Goal: Task Accomplishment & Management: Manage account settings

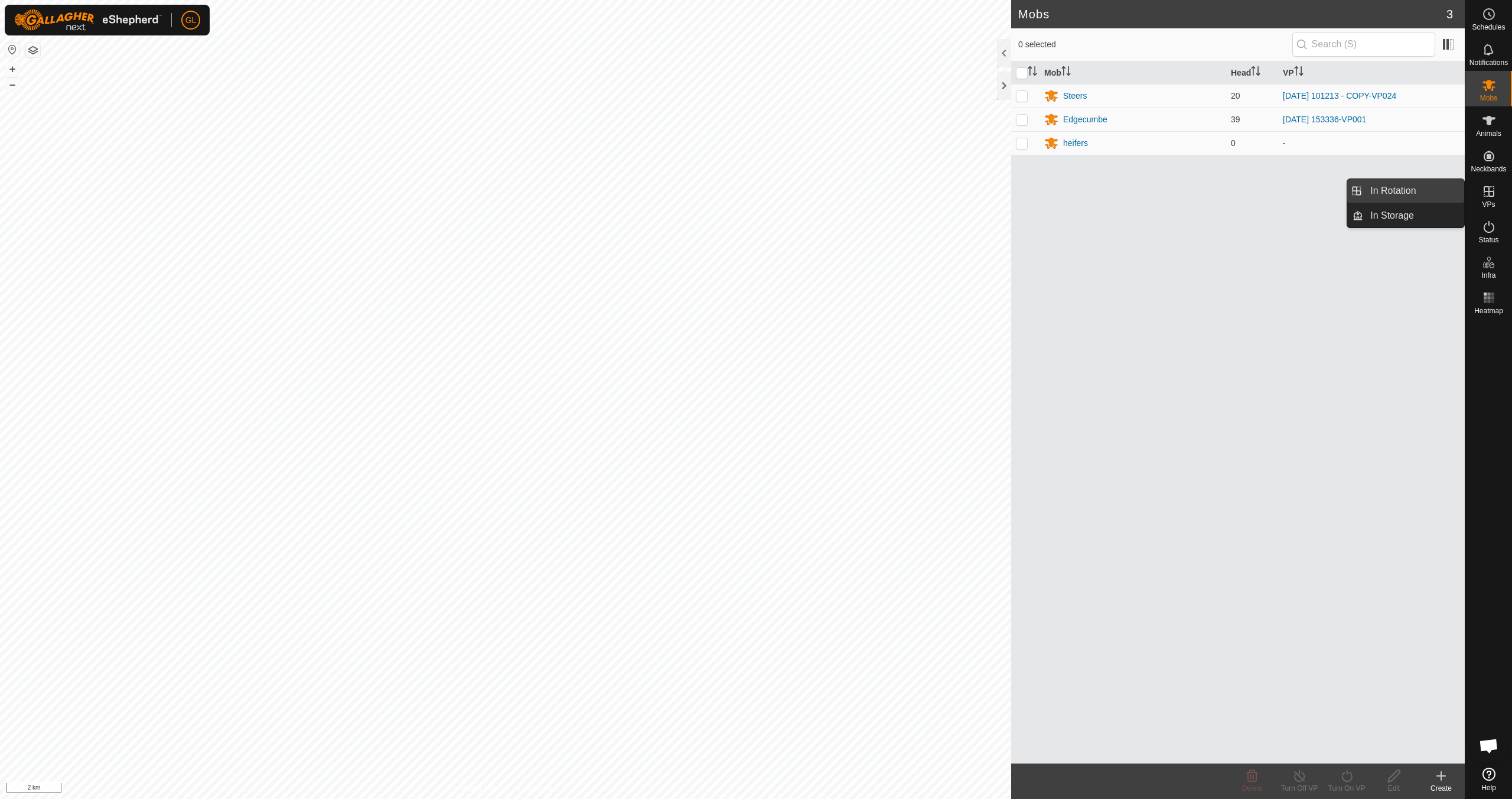
click at [719, 189] on link "In Rotation" at bounding box center [1413, 191] width 101 height 24
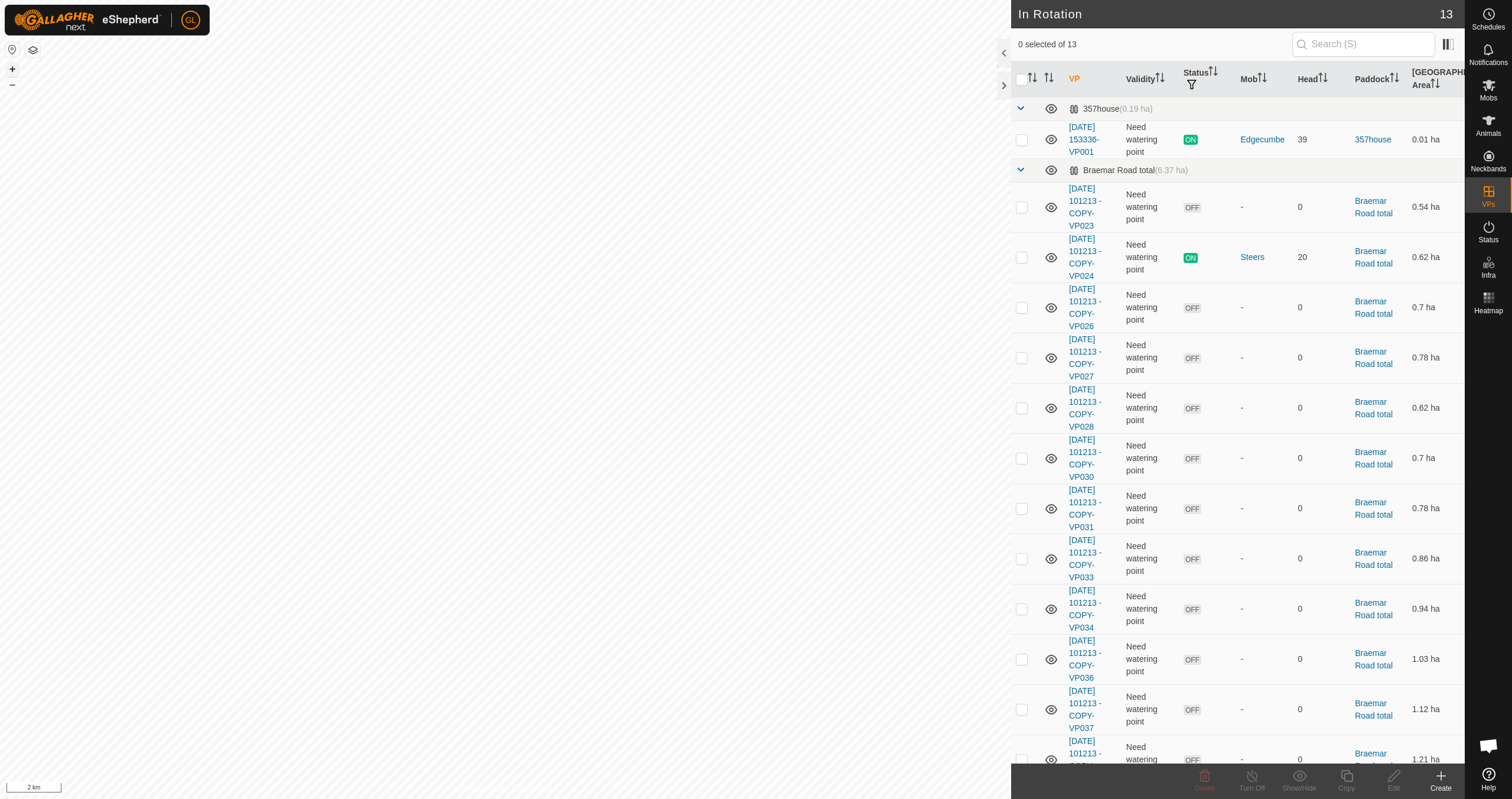
click at [9, 66] on button "+" at bounding box center [12, 69] width 14 height 14
click at [10, 67] on button "+" at bounding box center [12, 69] width 14 height 14
click at [9, 67] on button "+" at bounding box center [12, 69] width 14 height 14
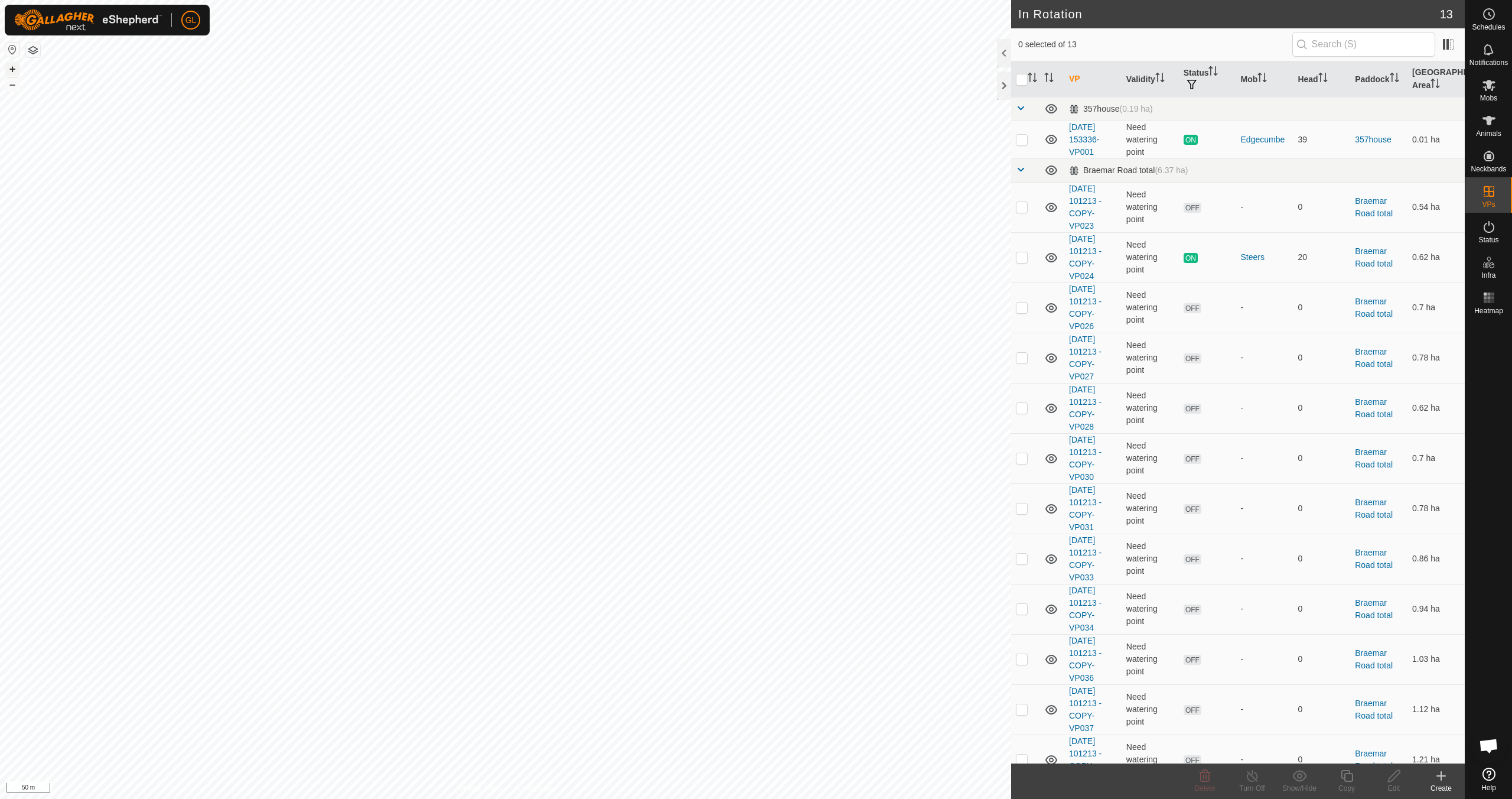
click at [10, 68] on button "+" at bounding box center [12, 69] width 14 height 14
click at [11, 67] on button "+" at bounding box center [12, 69] width 14 height 14
click at [719, 142] on p-checkbox at bounding box center [1022, 140] width 12 height 10
checkbox input "true"
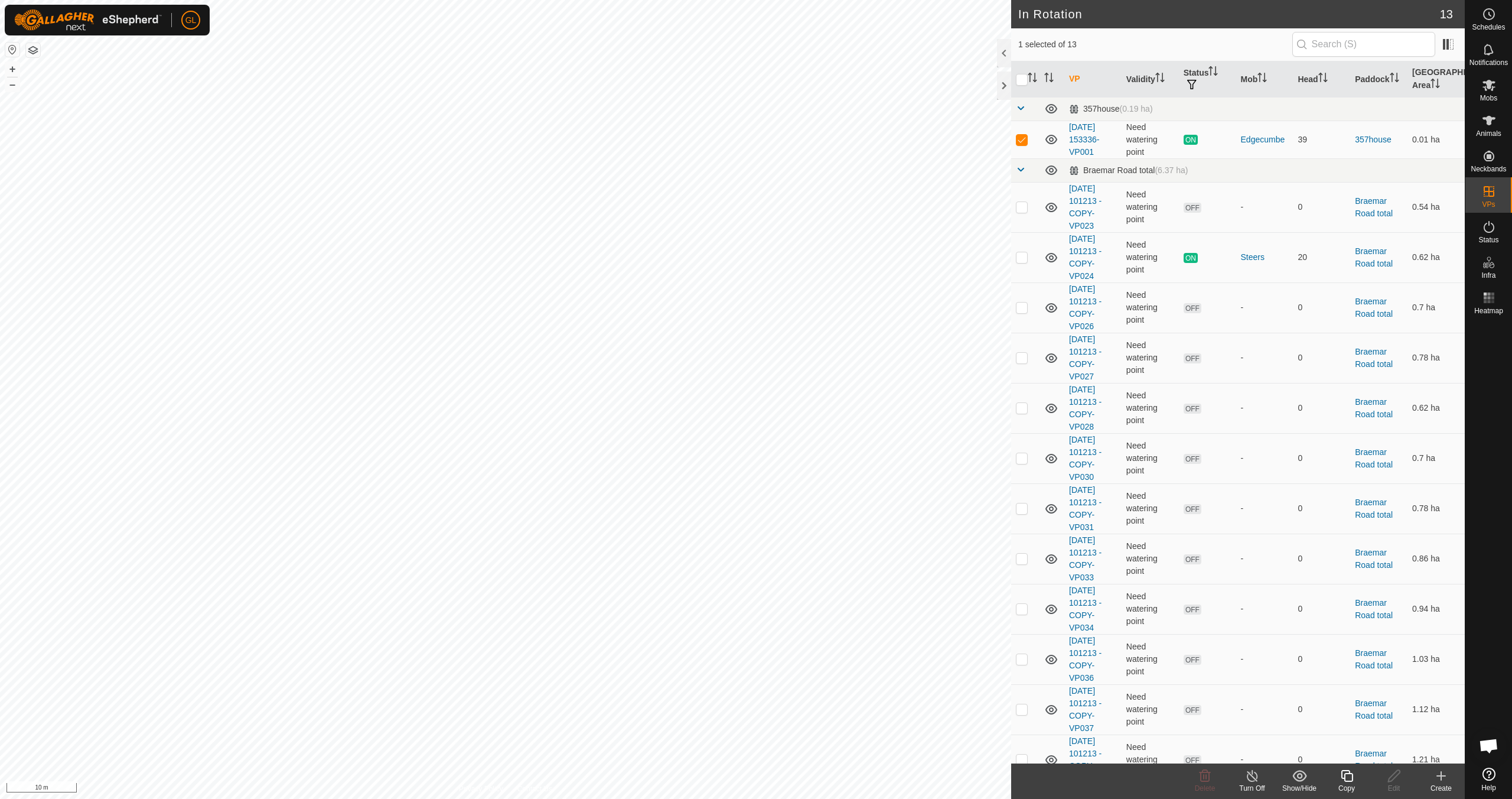
click at [719, 708] on div "Copy" at bounding box center [1346, 789] width 47 height 11
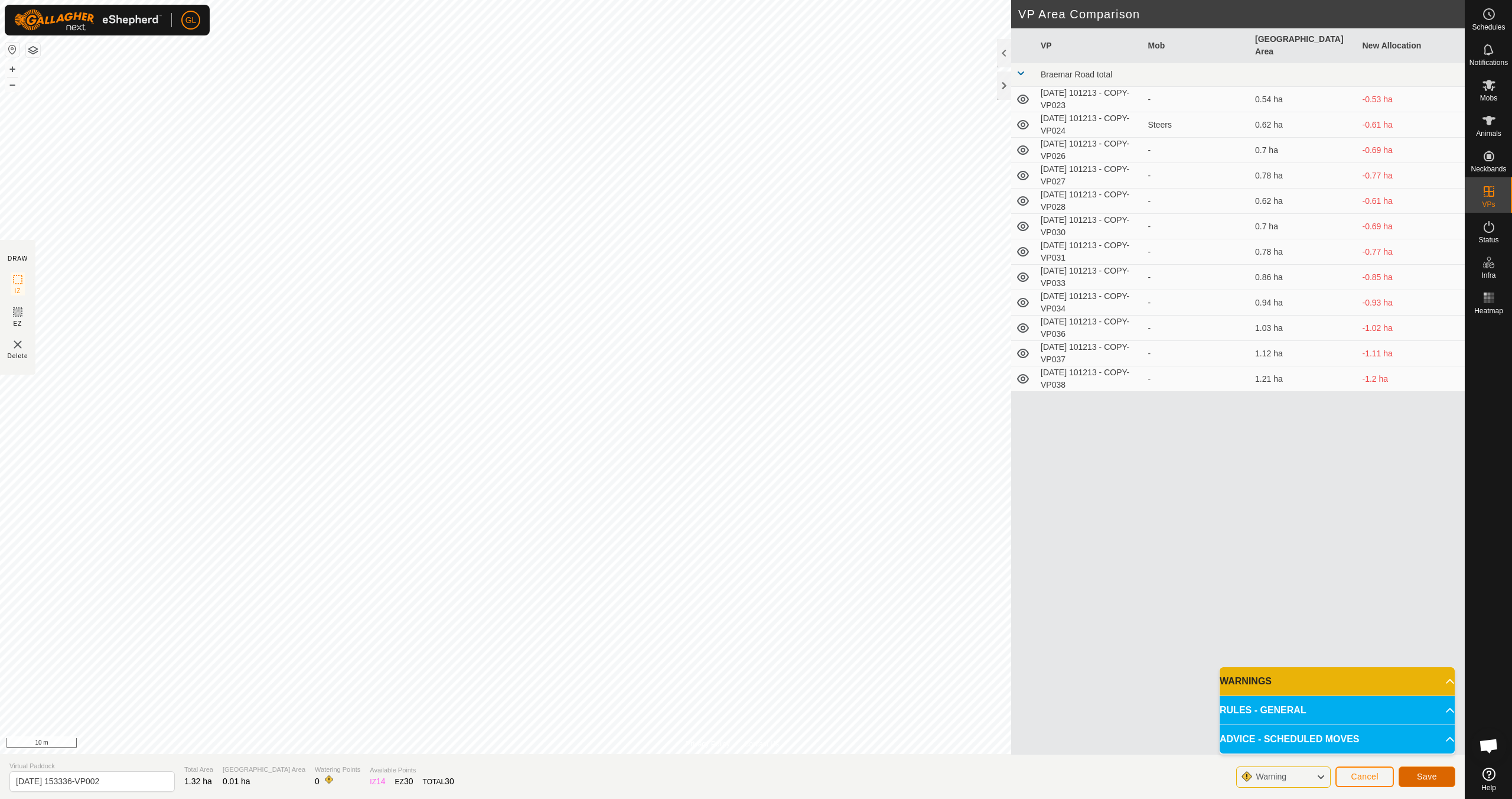
click at [719, 708] on span "Save" at bounding box center [1427, 777] width 20 height 10
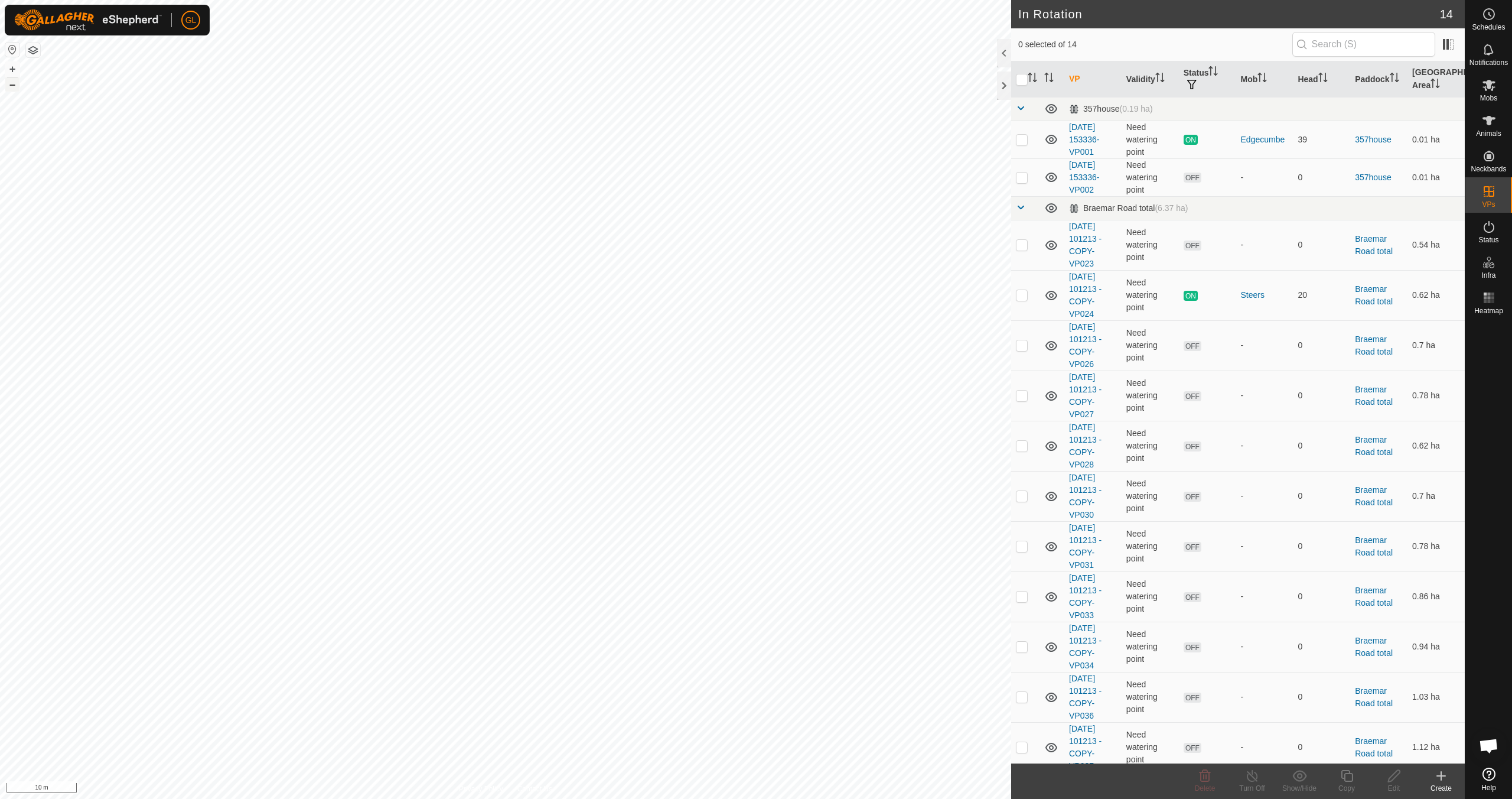
click at [14, 88] on button "–" at bounding box center [12, 84] width 14 height 14
click at [12, 86] on button "–" at bounding box center [12, 84] width 14 height 14
click at [15, 67] on button "+" at bounding box center [12, 69] width 14 height 14
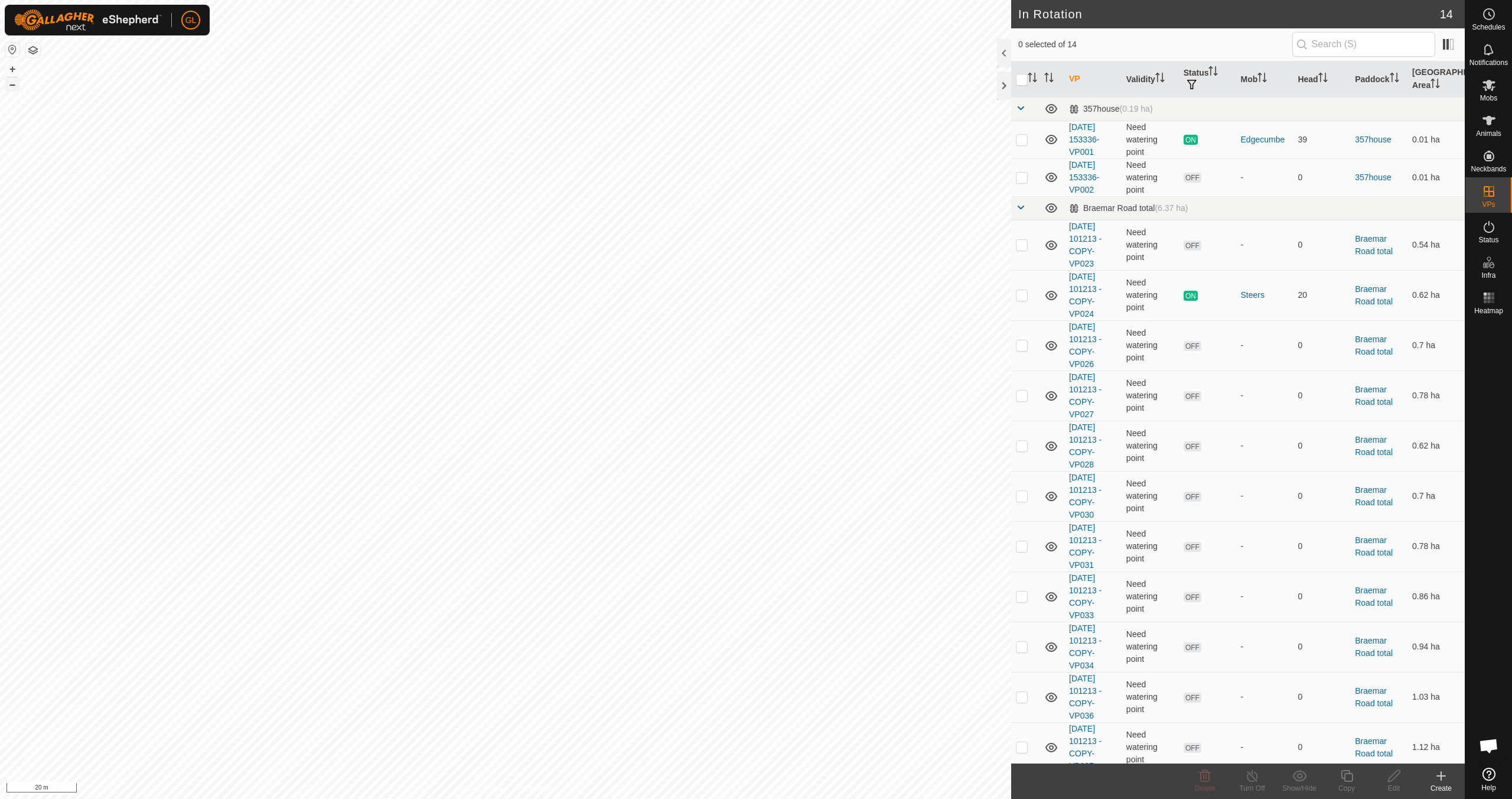
click at [13, 84] on button "–" at bounding box center [12, 84] width 14 height 14
click at [719, 95] on span "Mobs" at bounding box center [1488, 98] width 17 height 7
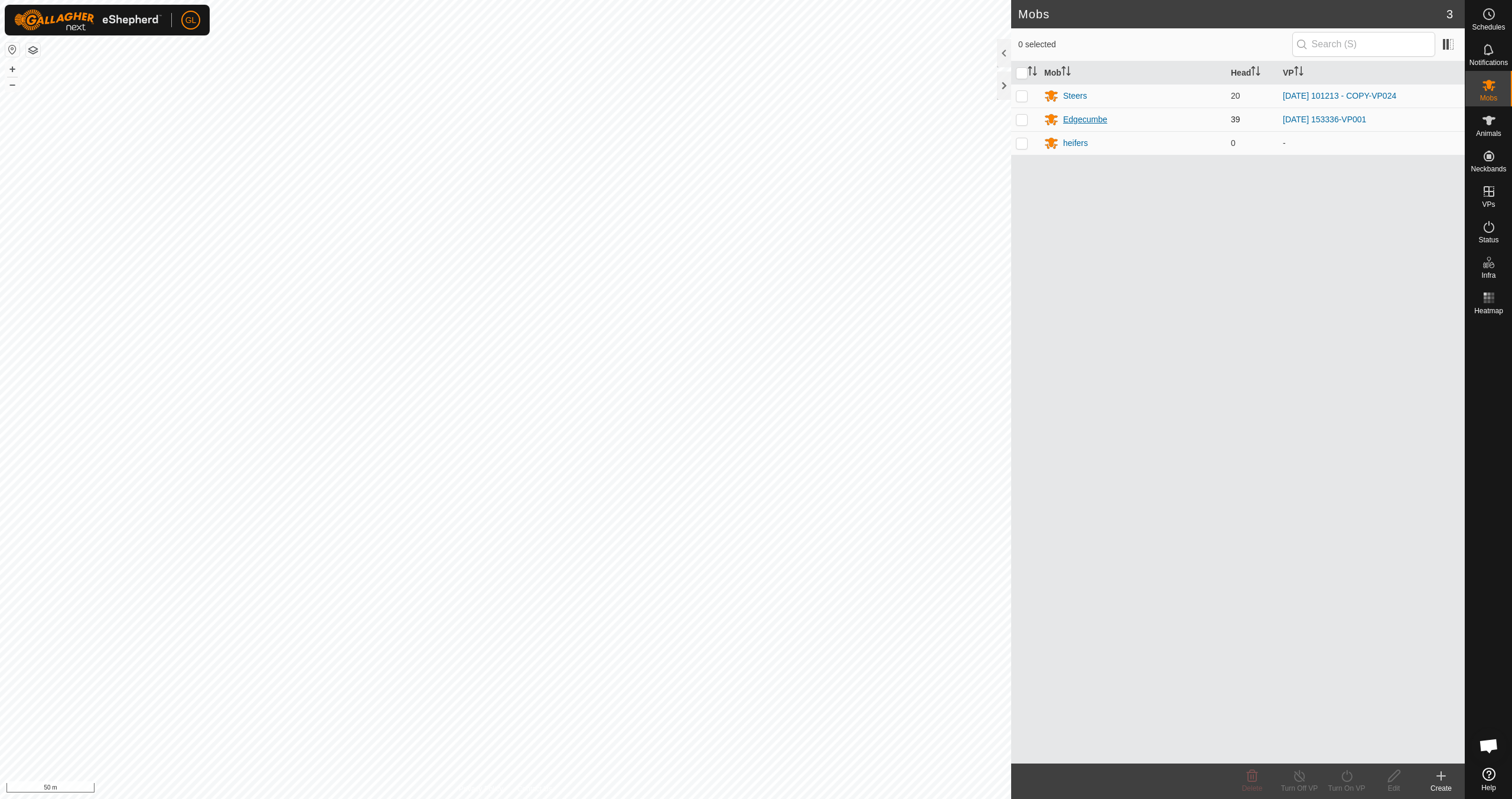
click at [719, 119] on div "Edgecumbe" at bounding box center [1085, 120] width 44 height 12
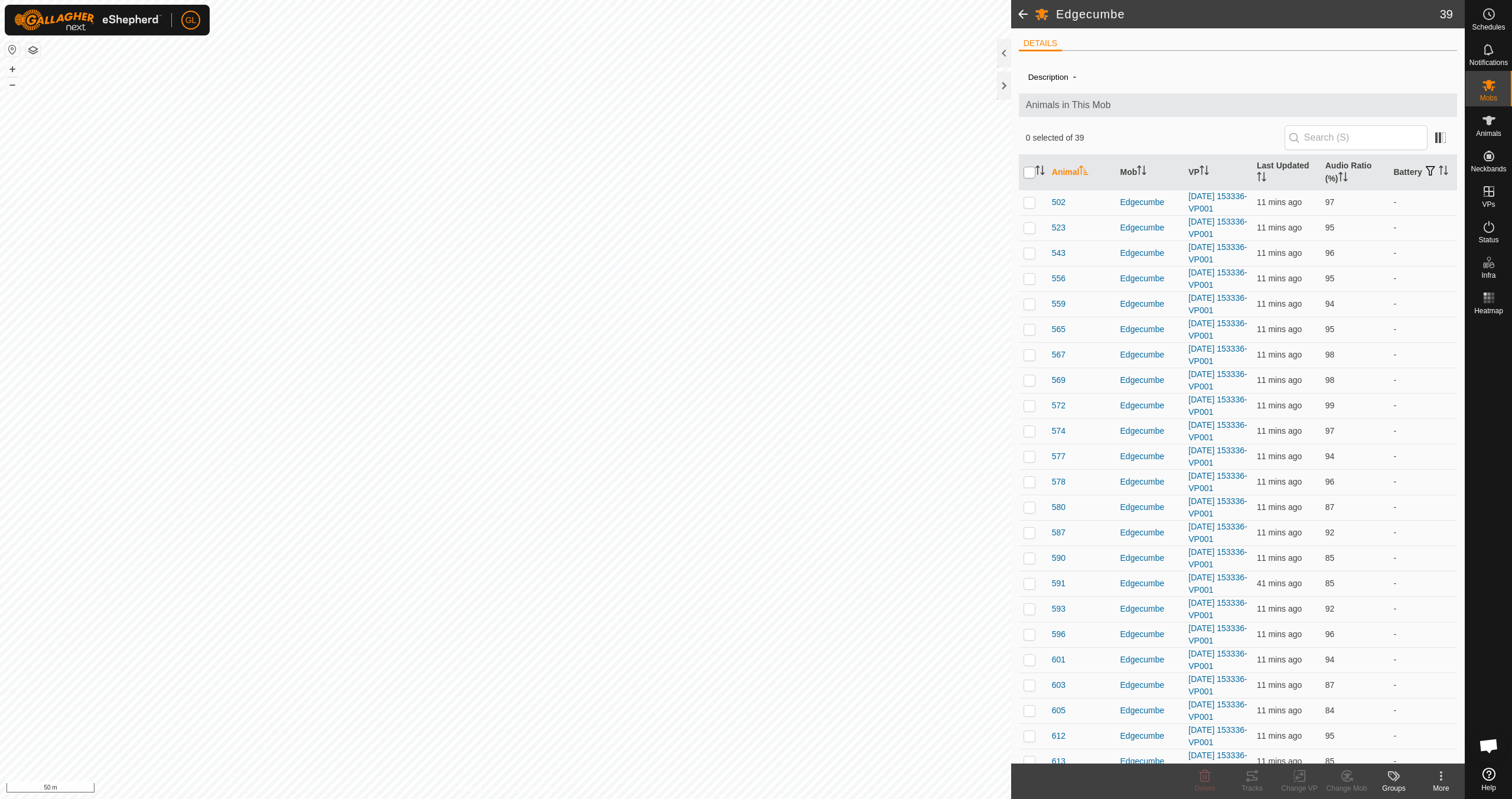
click at [719, 172] on input "checkbox" at bounding box center [1029, 172] width 12 height 12
checkbox input "true"
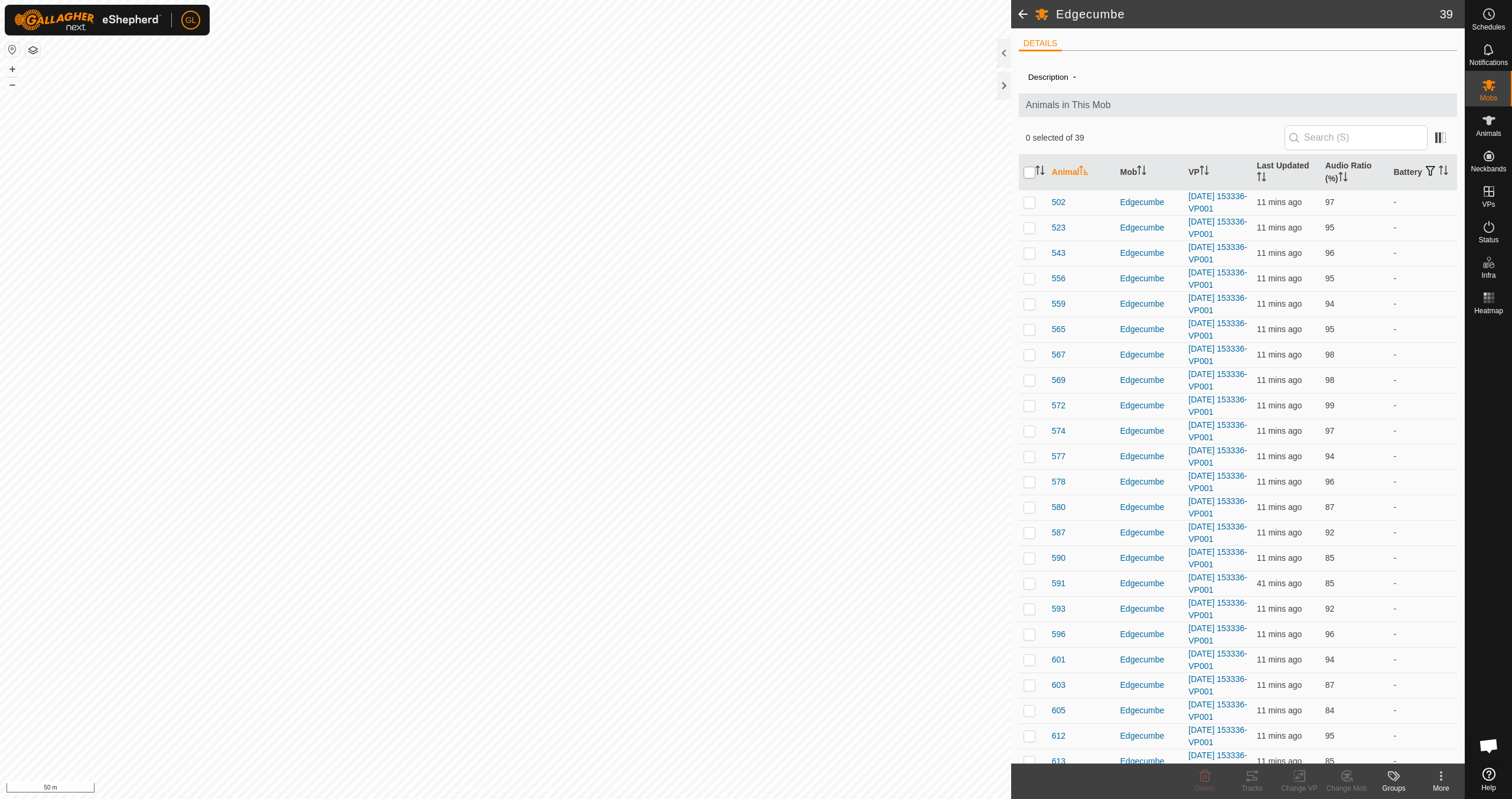
checkbox input "true"
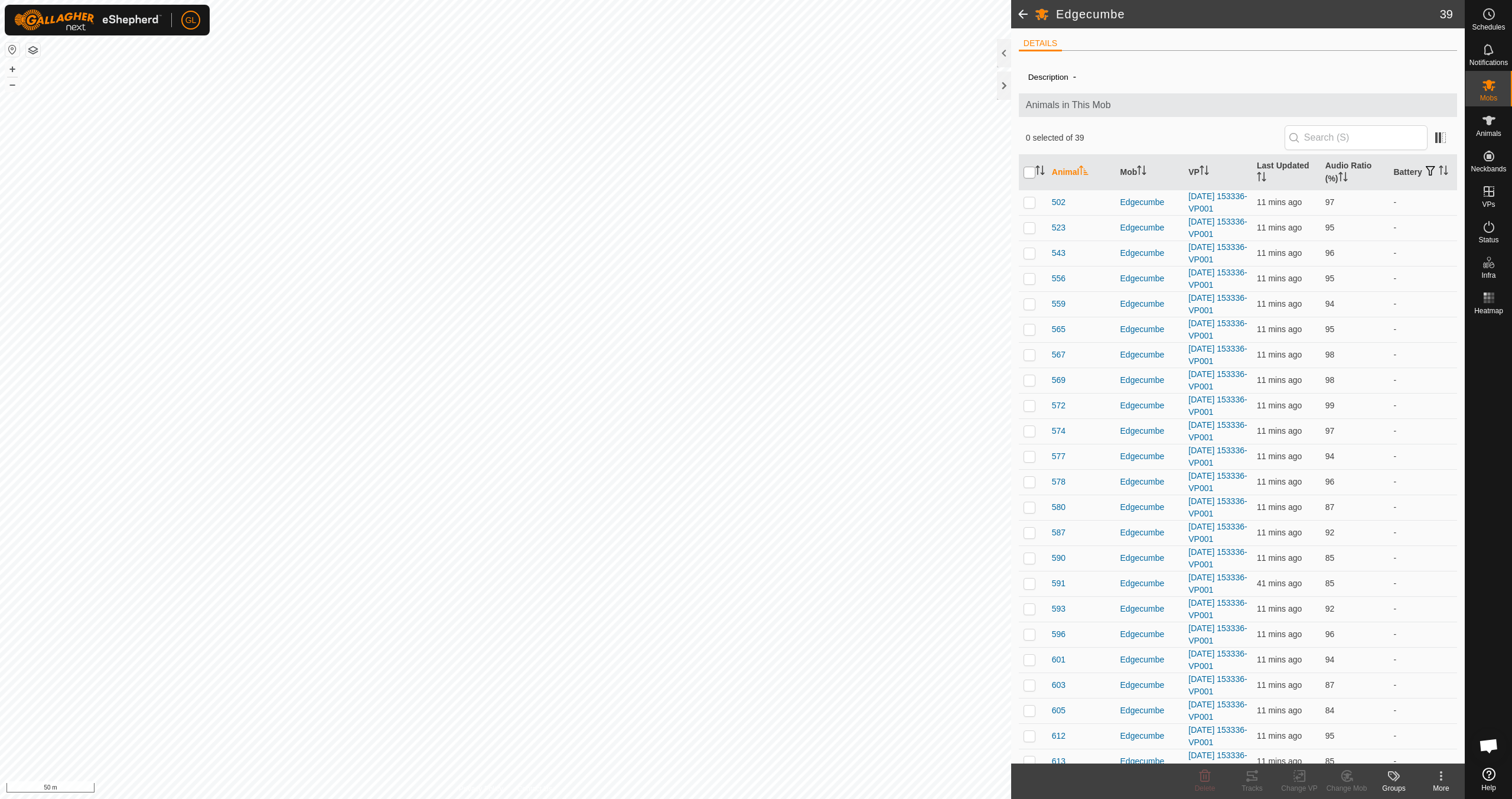
checkbox input "true"
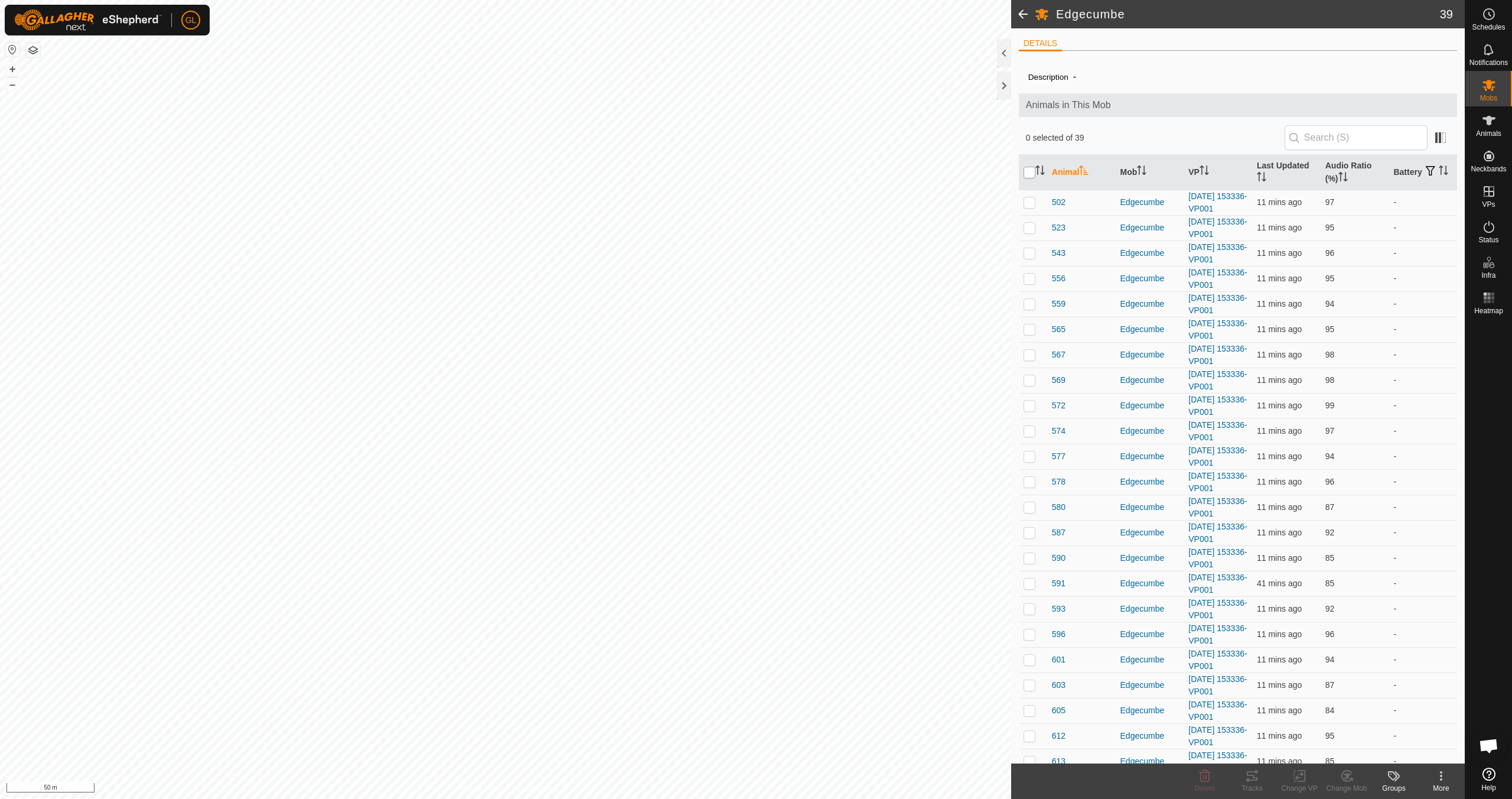
checkbox input "true"
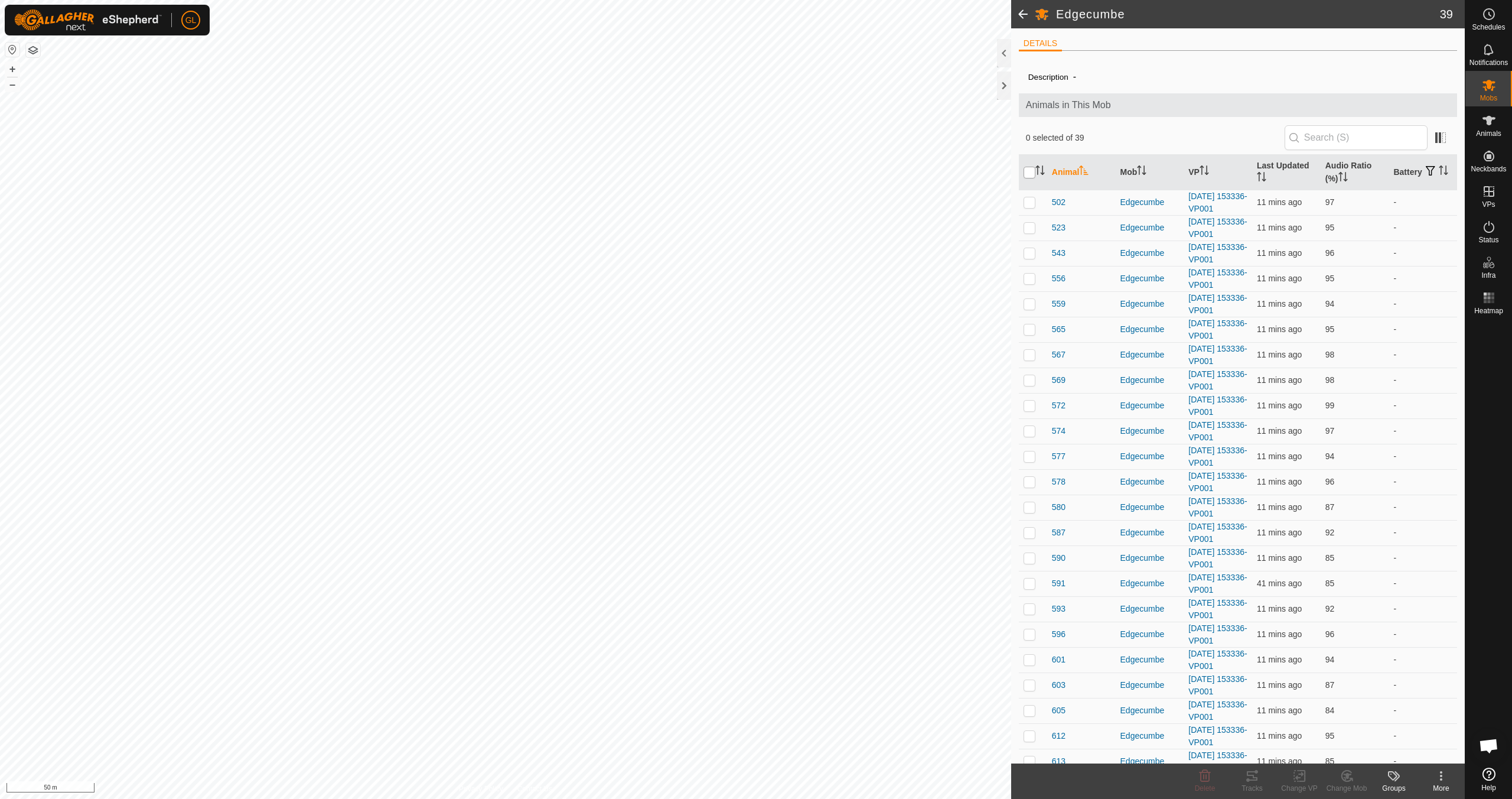
checkbox input "true"
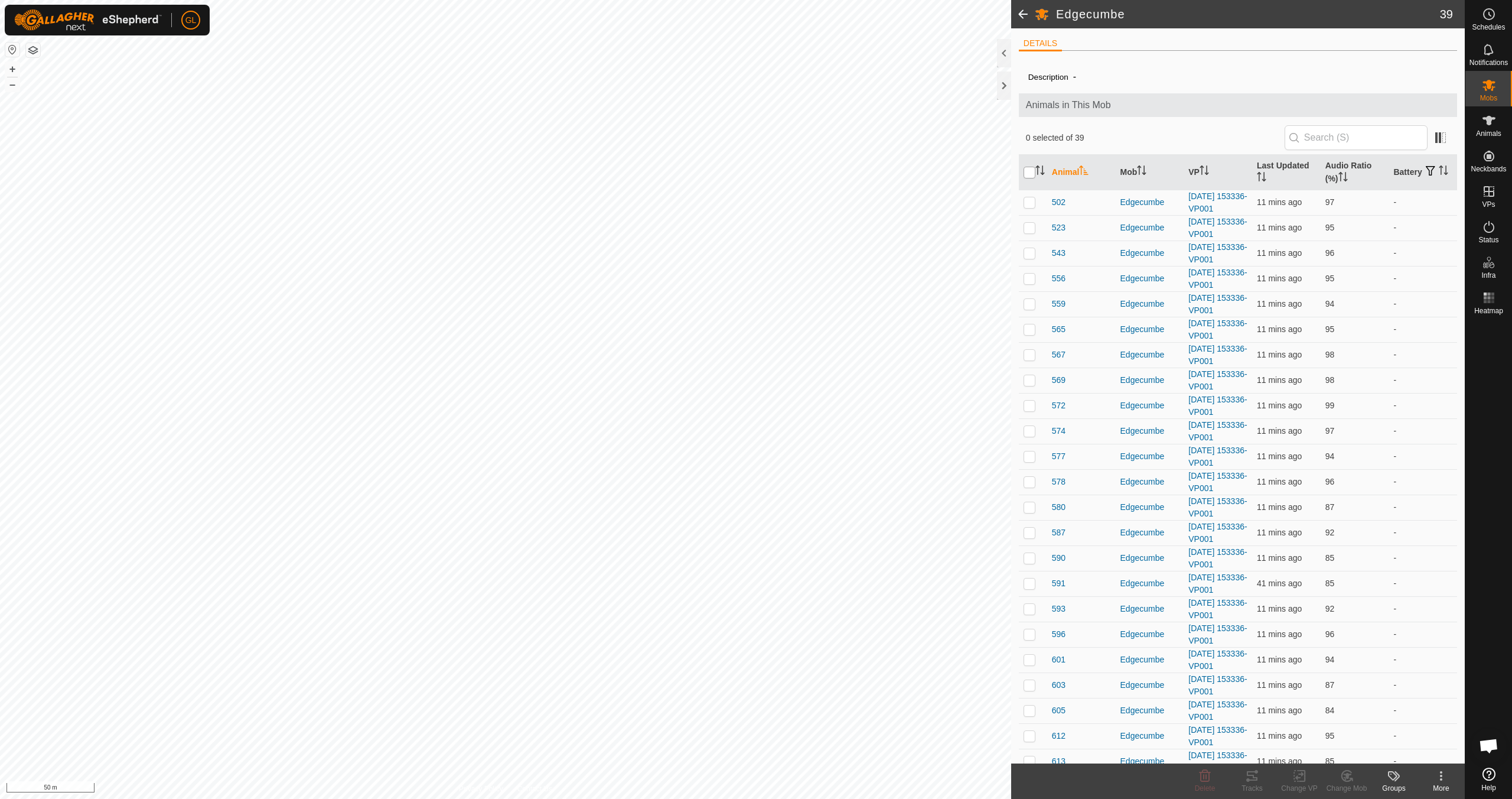
checkbox input "true"
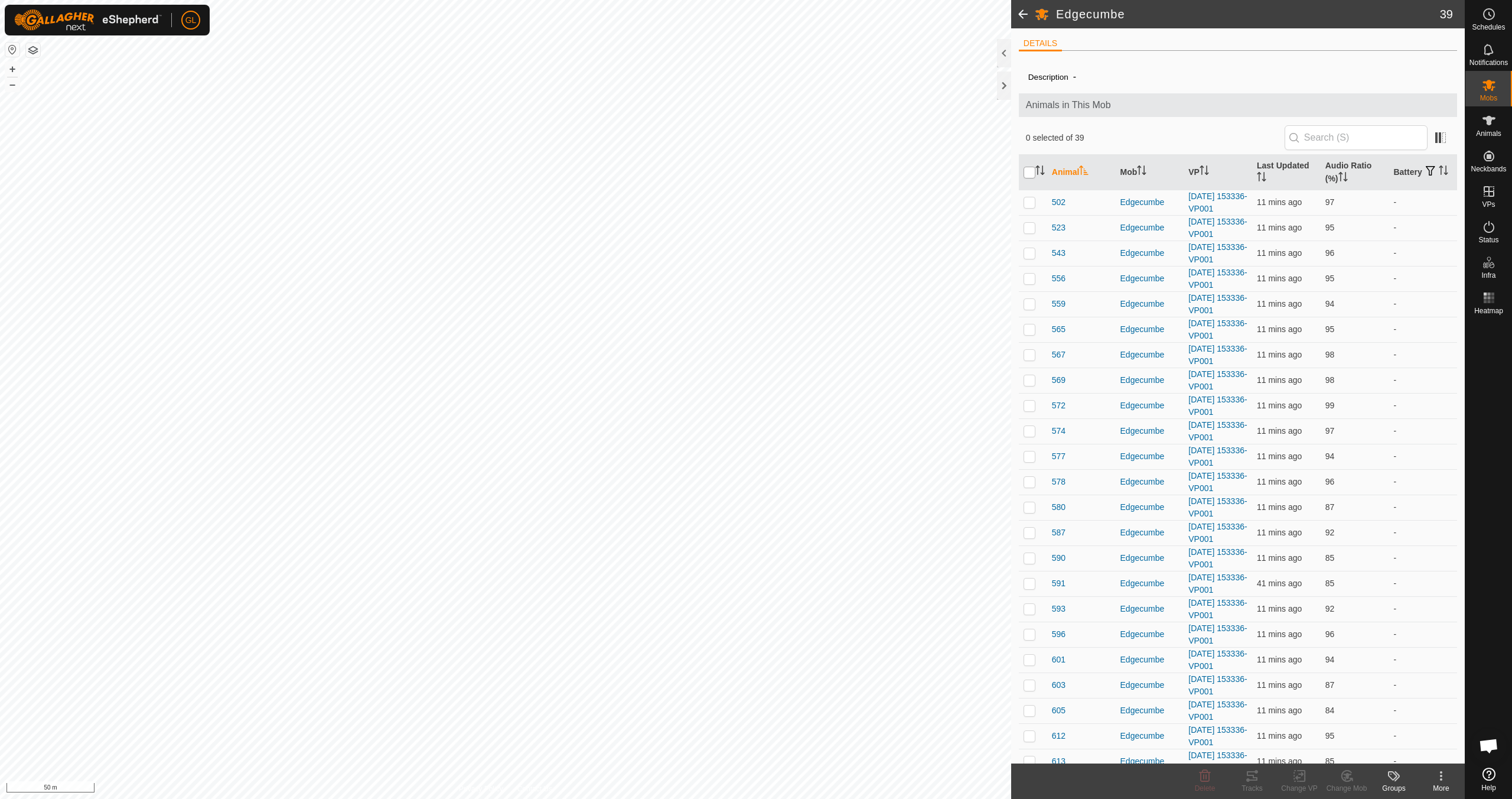
checkbox input "true"
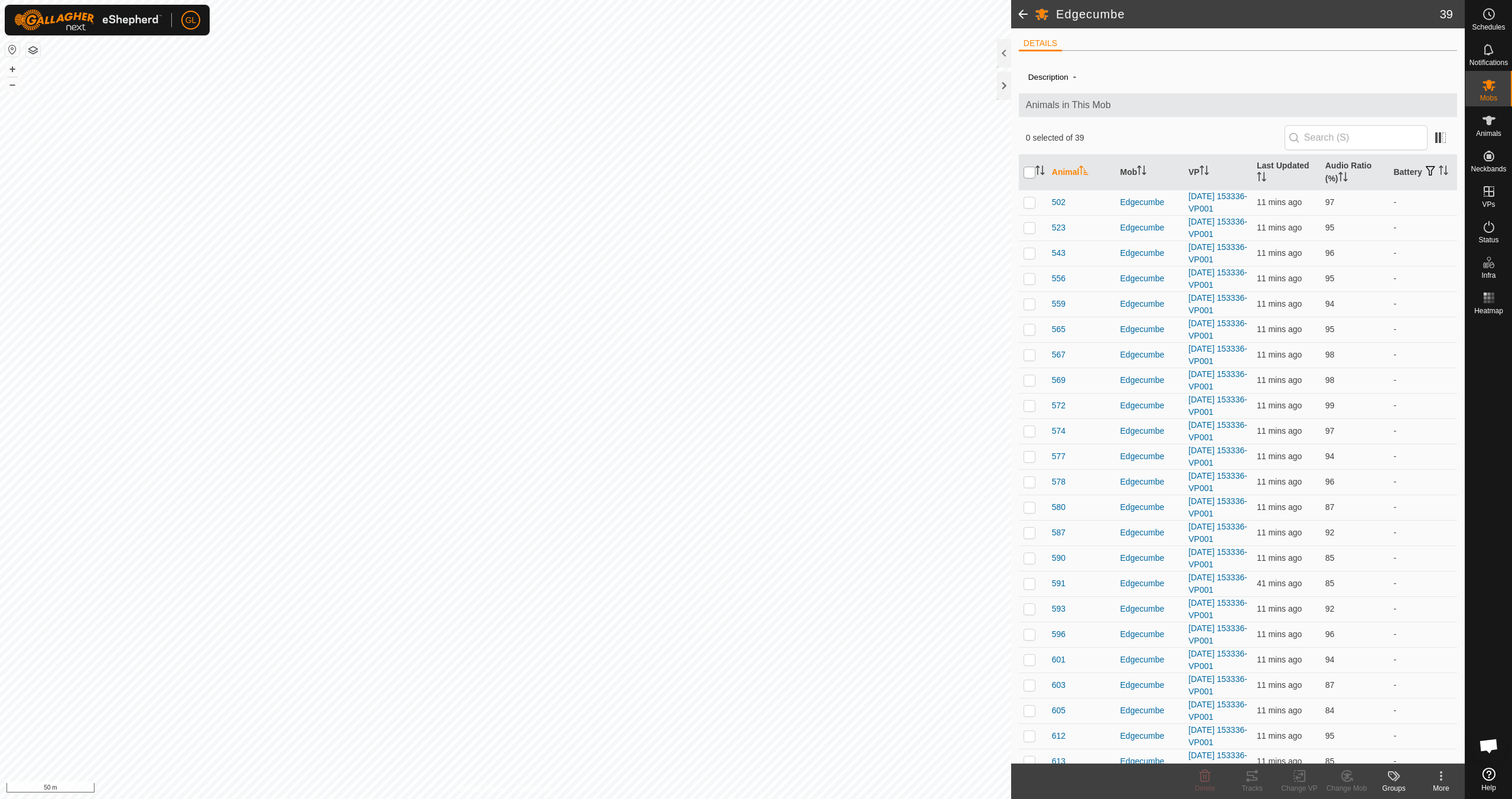
checkbox input "true"
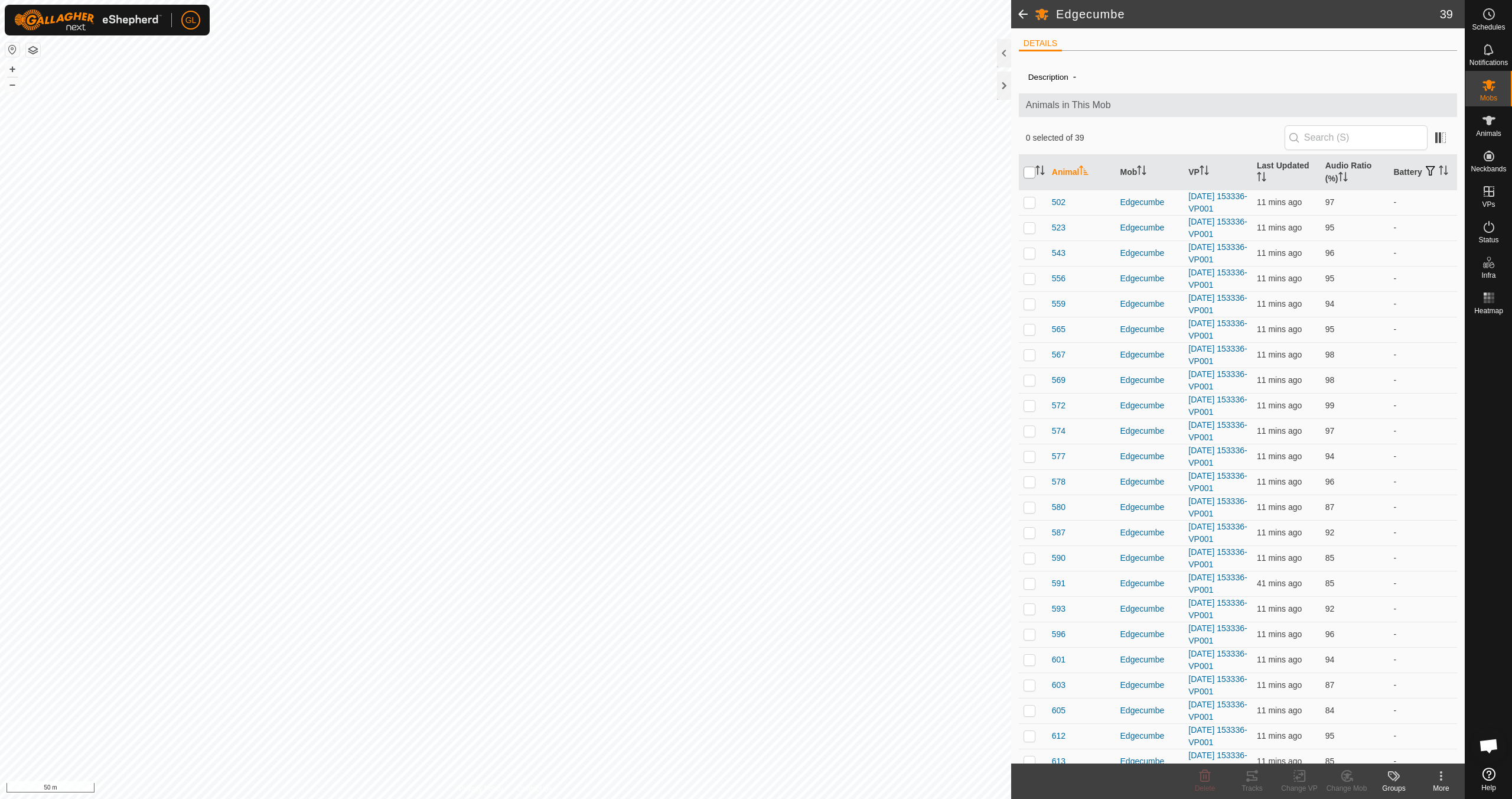
checkbox input "true"
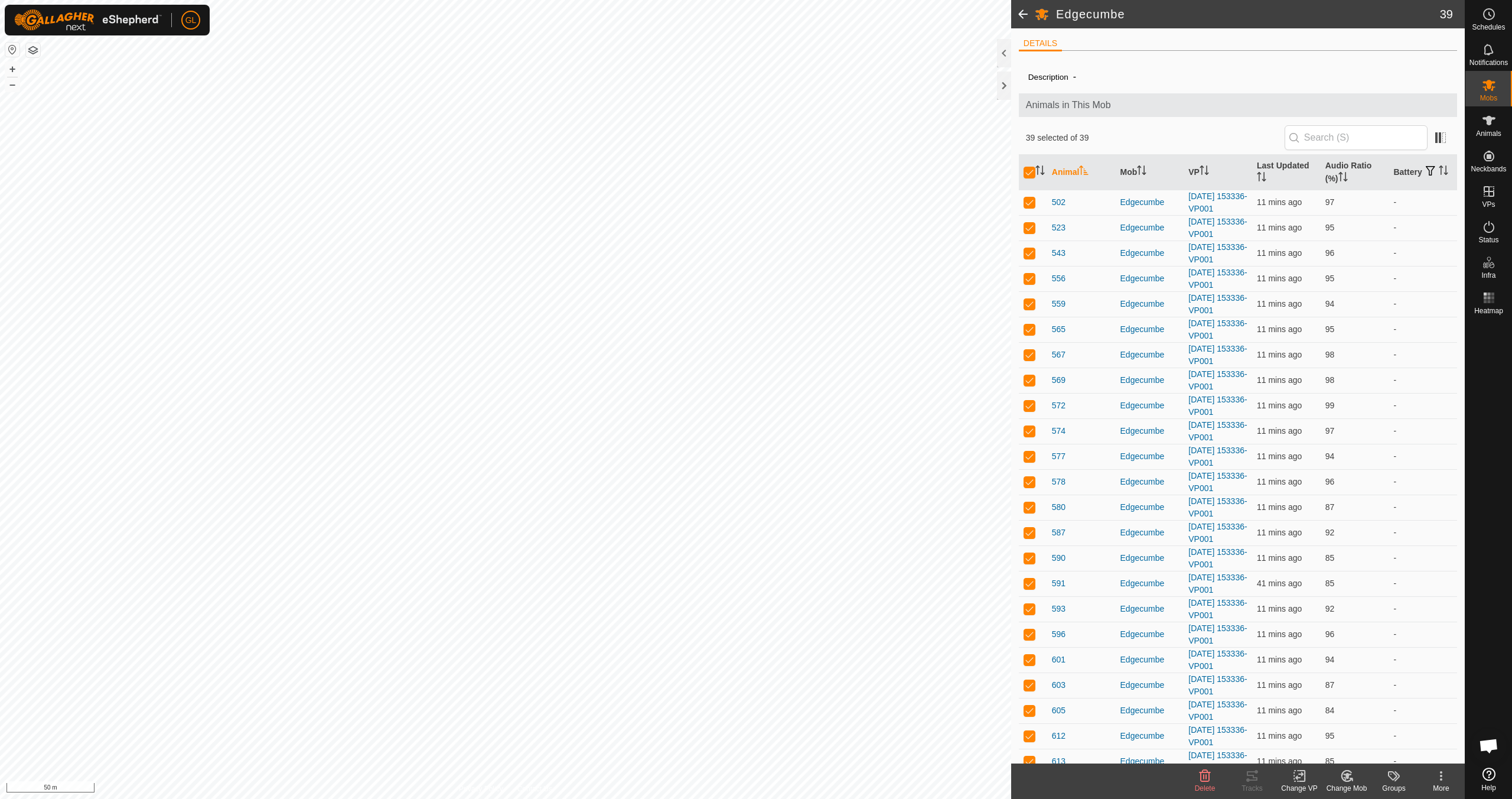
click at [719, 708] on icon at bounding box center [1300, 776] width 15 height 14
click at [719, 708] on link "Choose VP..." at bounding box center [1335, 725] width 117 height 24
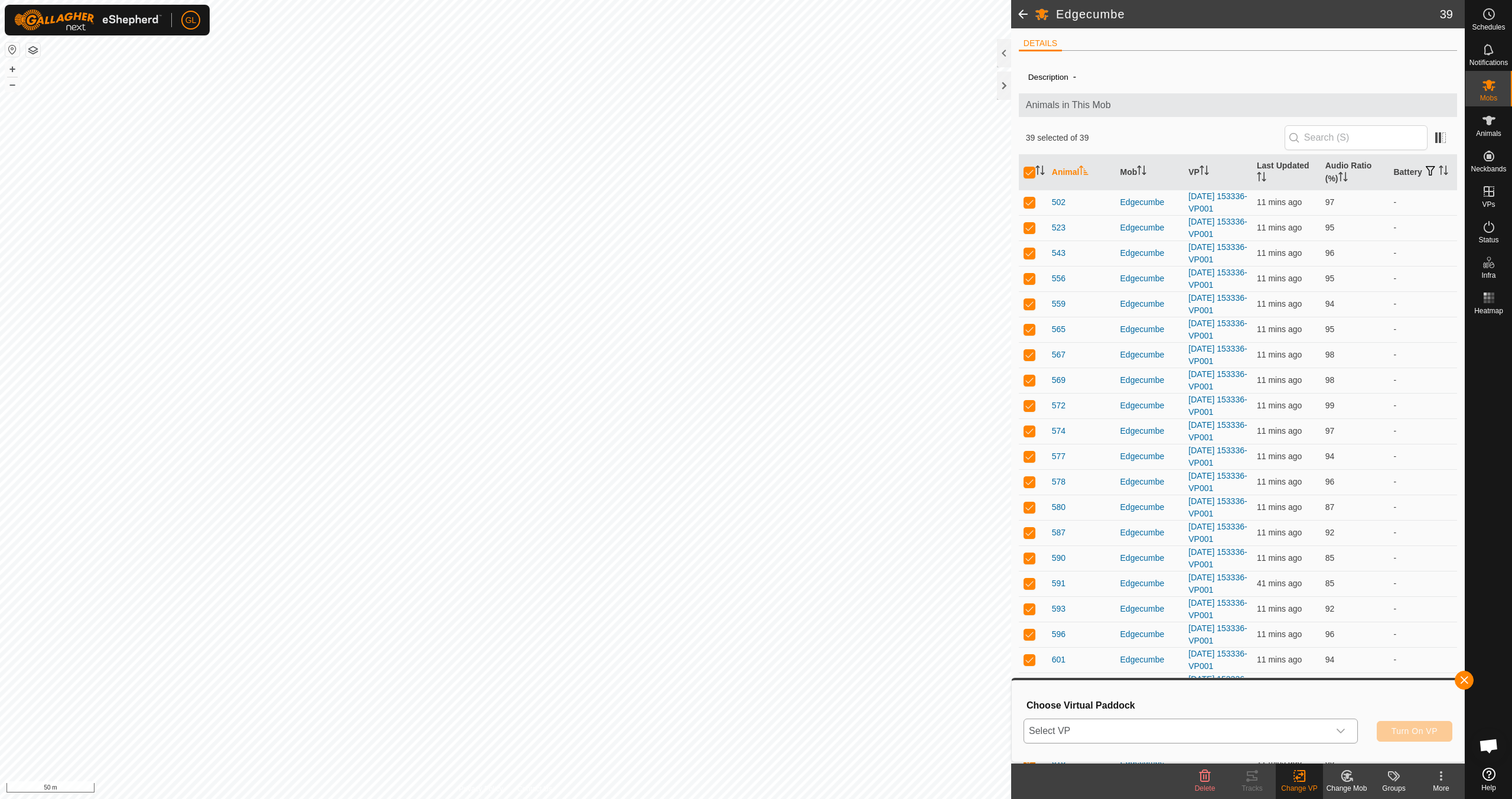
click at [719, 708] on icon "dropdown trigger" at bounding box center [1341, 731] width 10 height 10
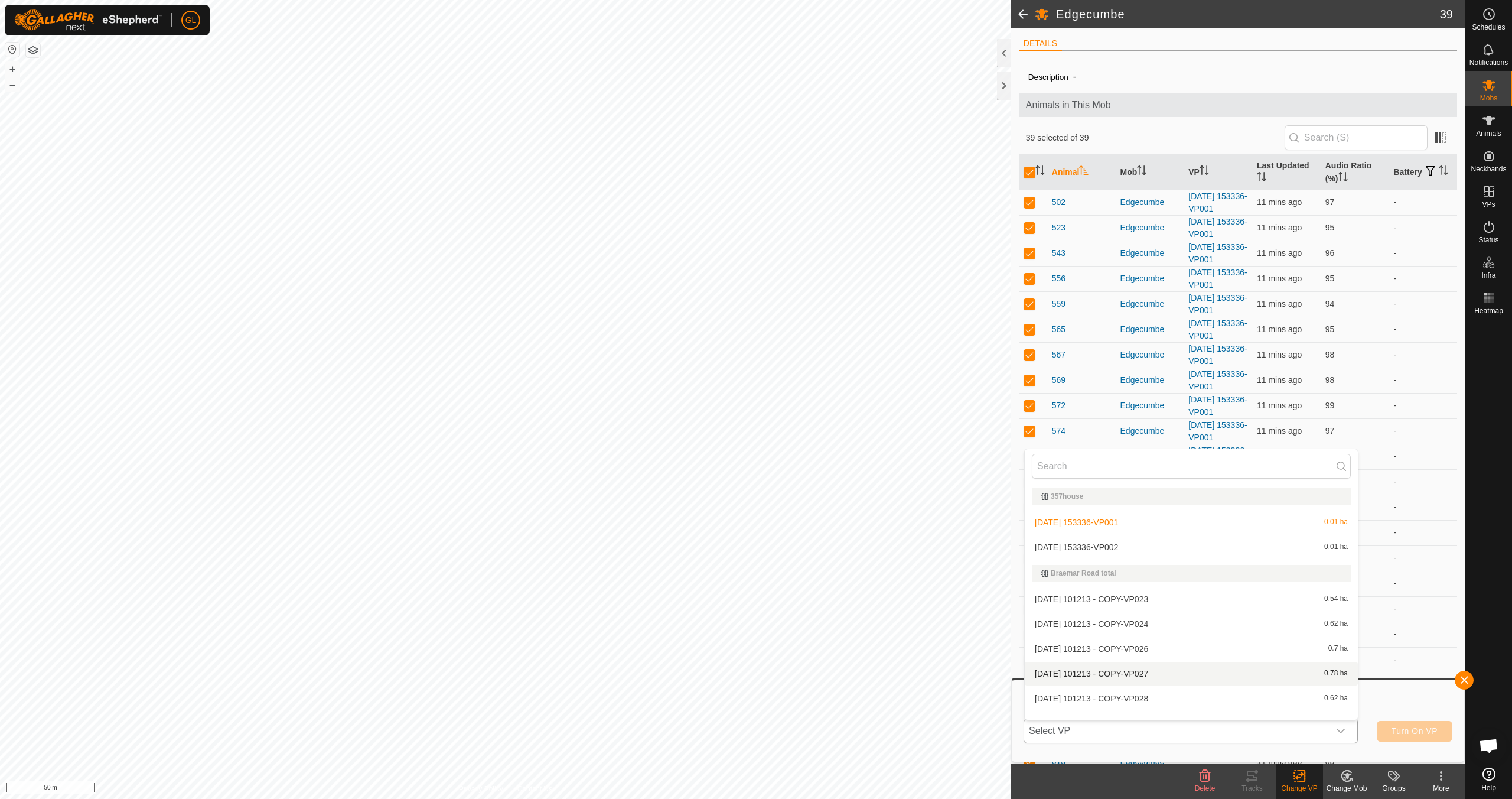
scroll to position [16, 0]
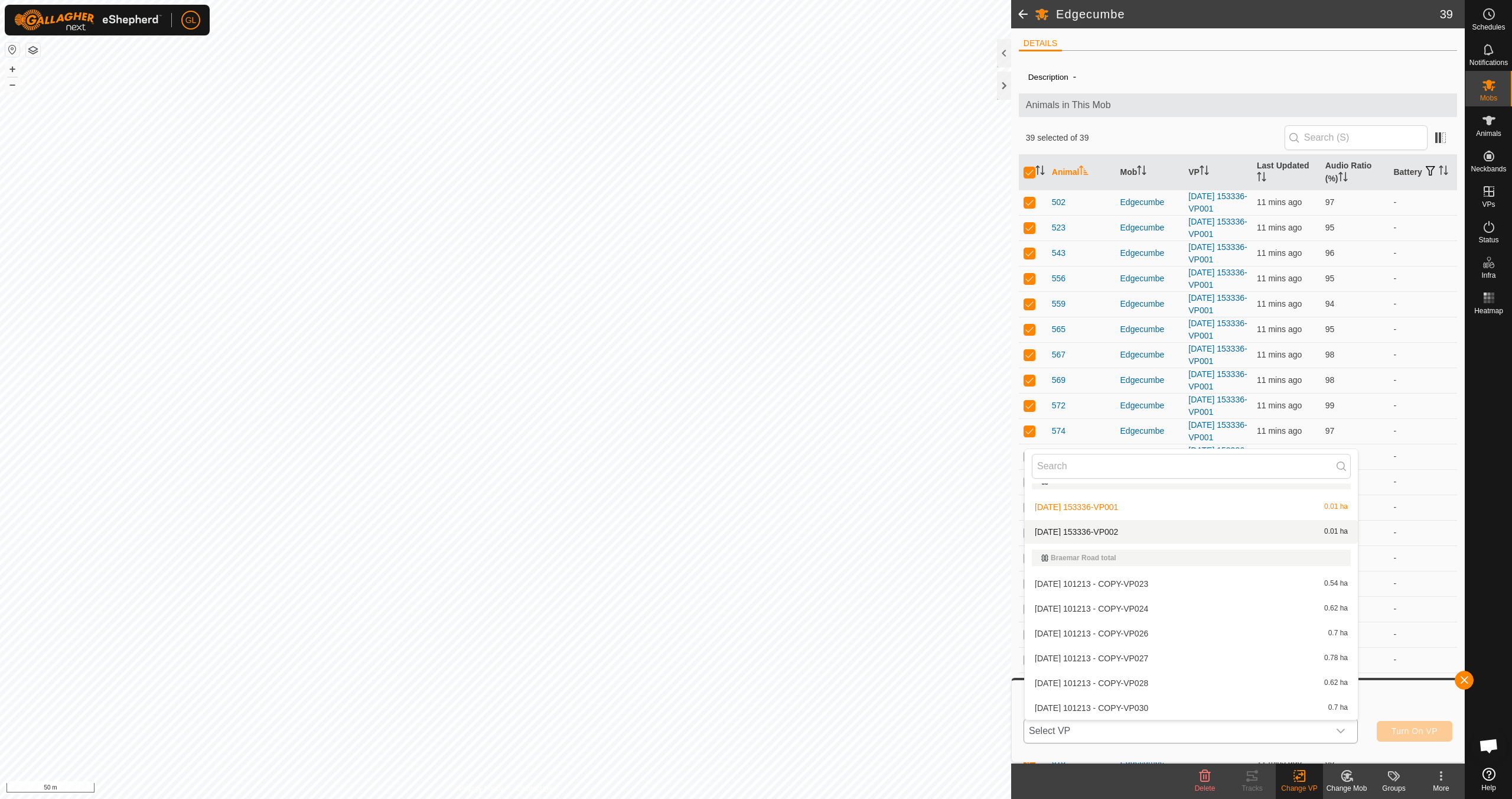
click at [719, 533] on li "[DATE] 153336-VP002 0.01 ha" at bounding box center [1192, 532] width 333 height 24
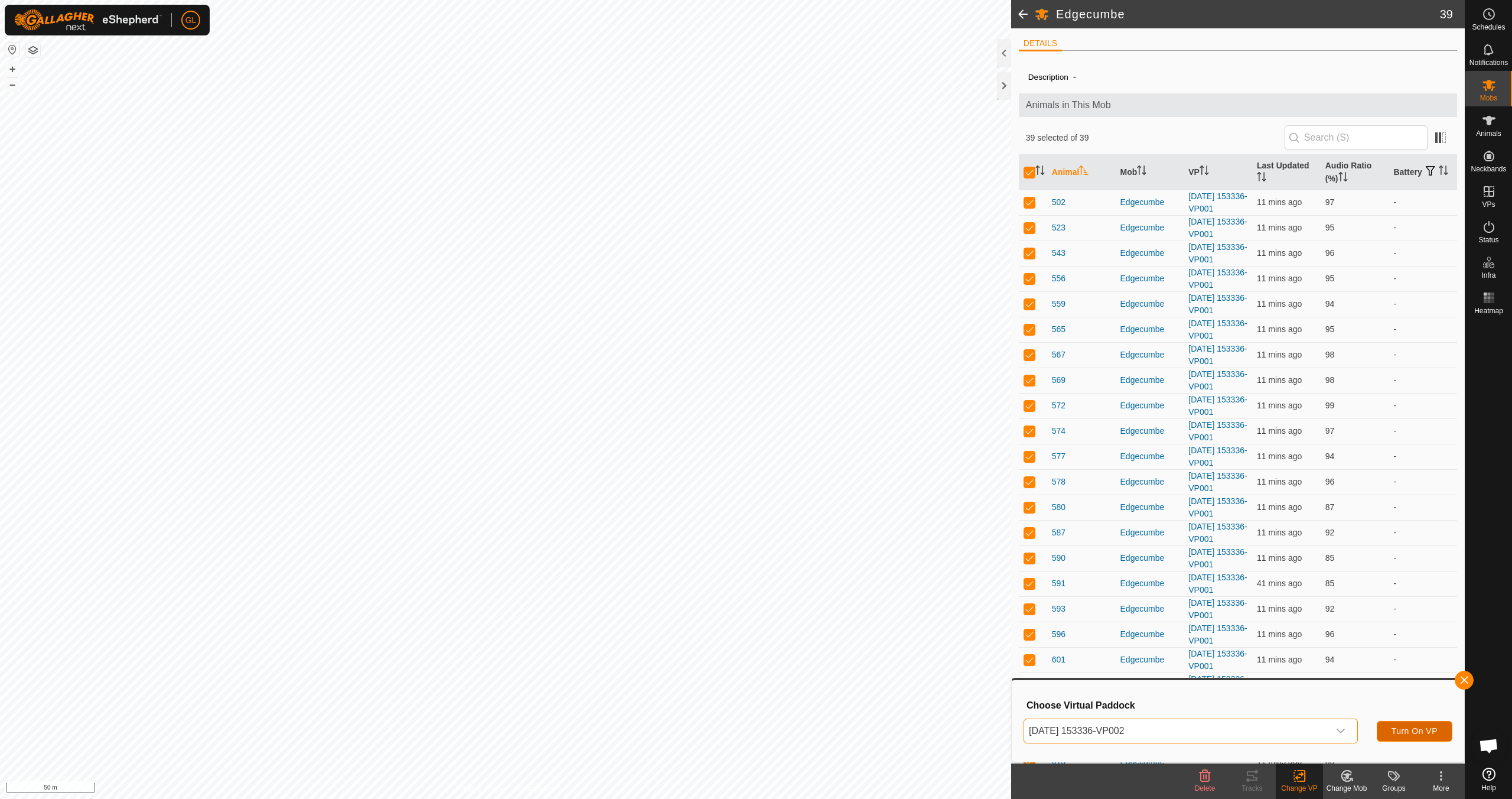
click at [719, 708] on span "Turn On VP" at bounding box center [1415, 731] width 46 height 10
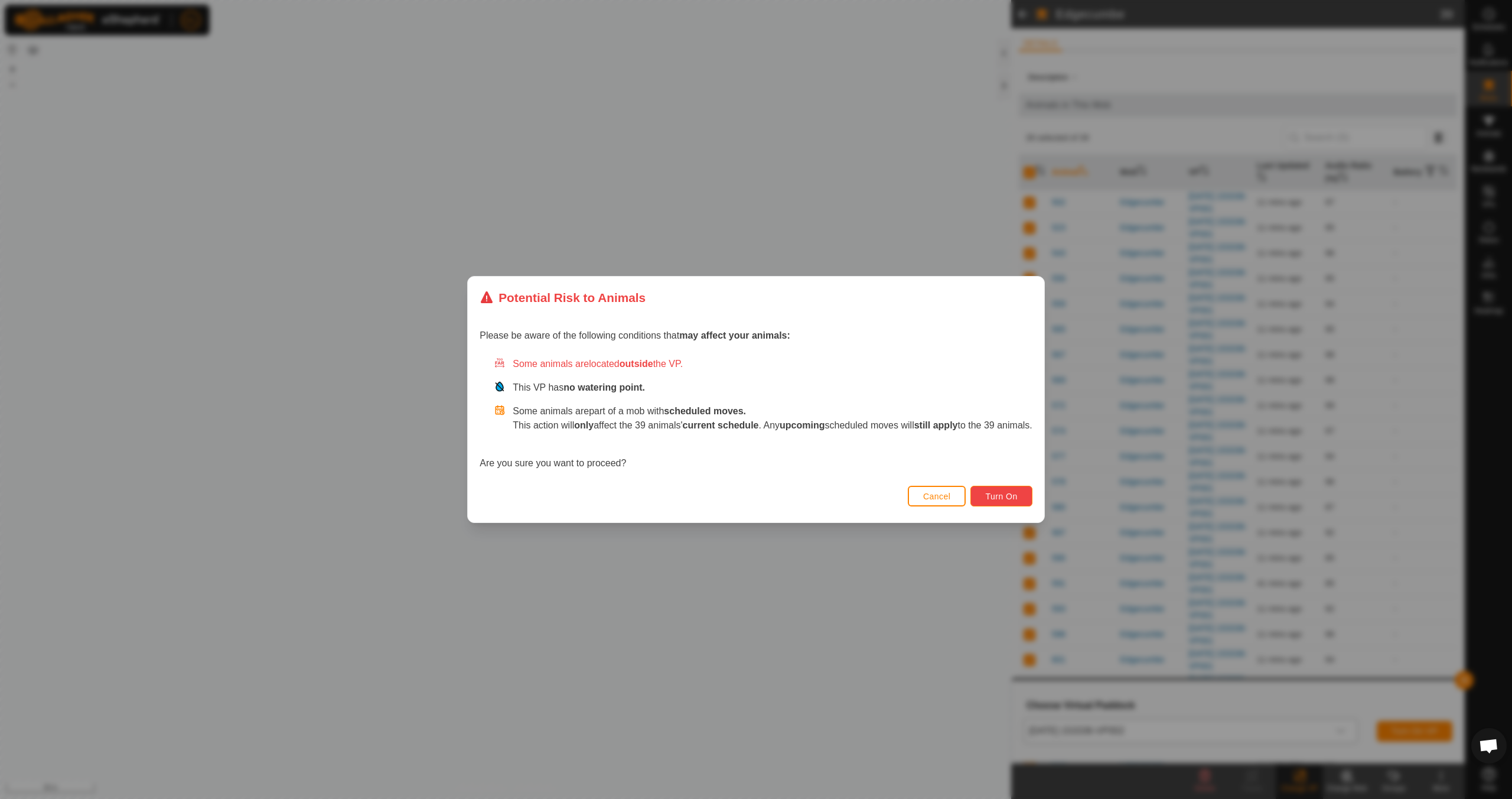
click at [719, 494] on span "Turn On" at bounding box center [1001, 497] width 32 height 10
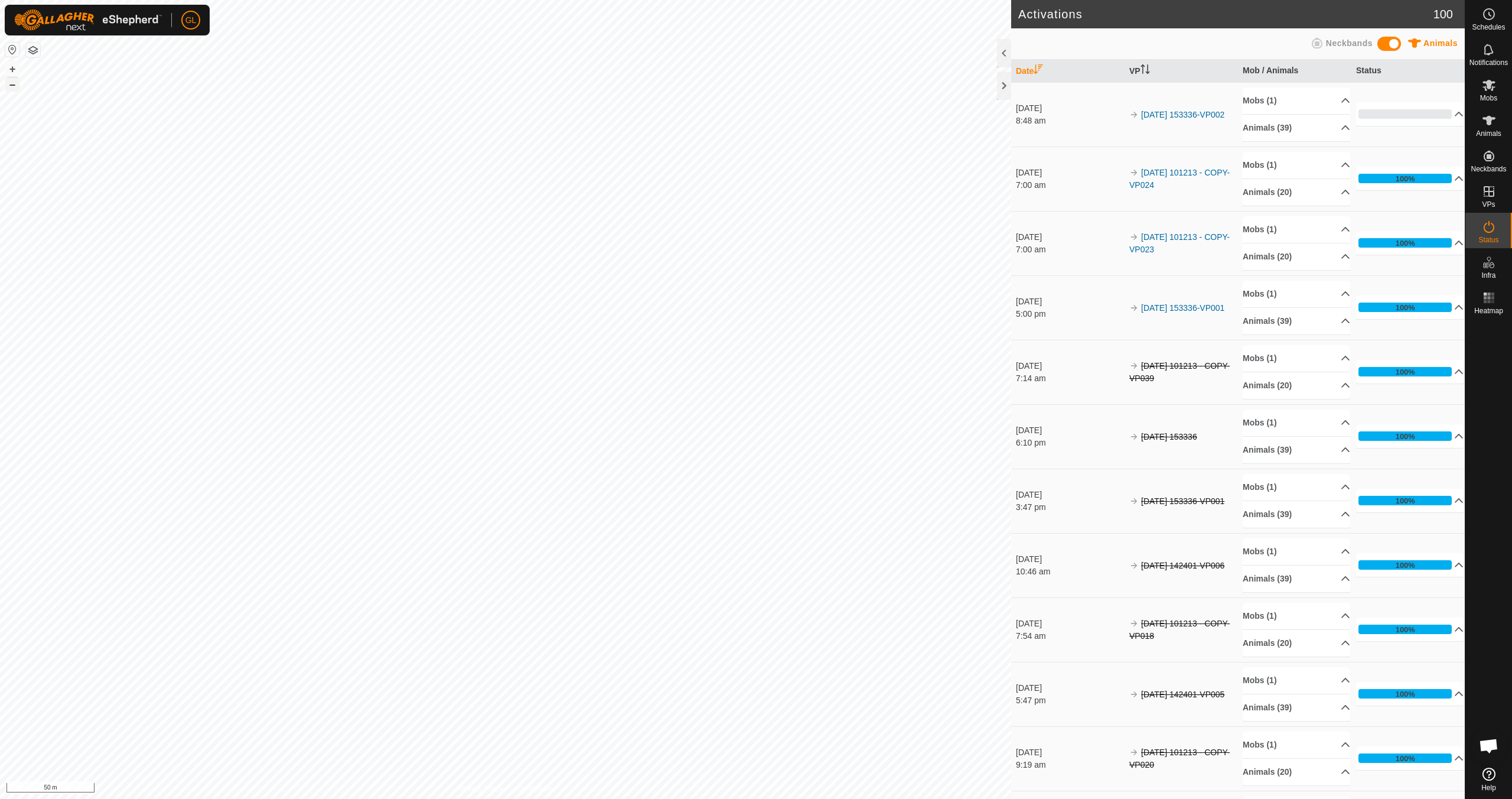
click at [11, 84] on button "–" at bounding box center [12, 84] width 14 height 14
click at [9, 85] on button "–" at bounding box center [12, 84] width 14 height 14
click at [10, 85] on button "–" at bounding box center [12, 84] width 14 height 14
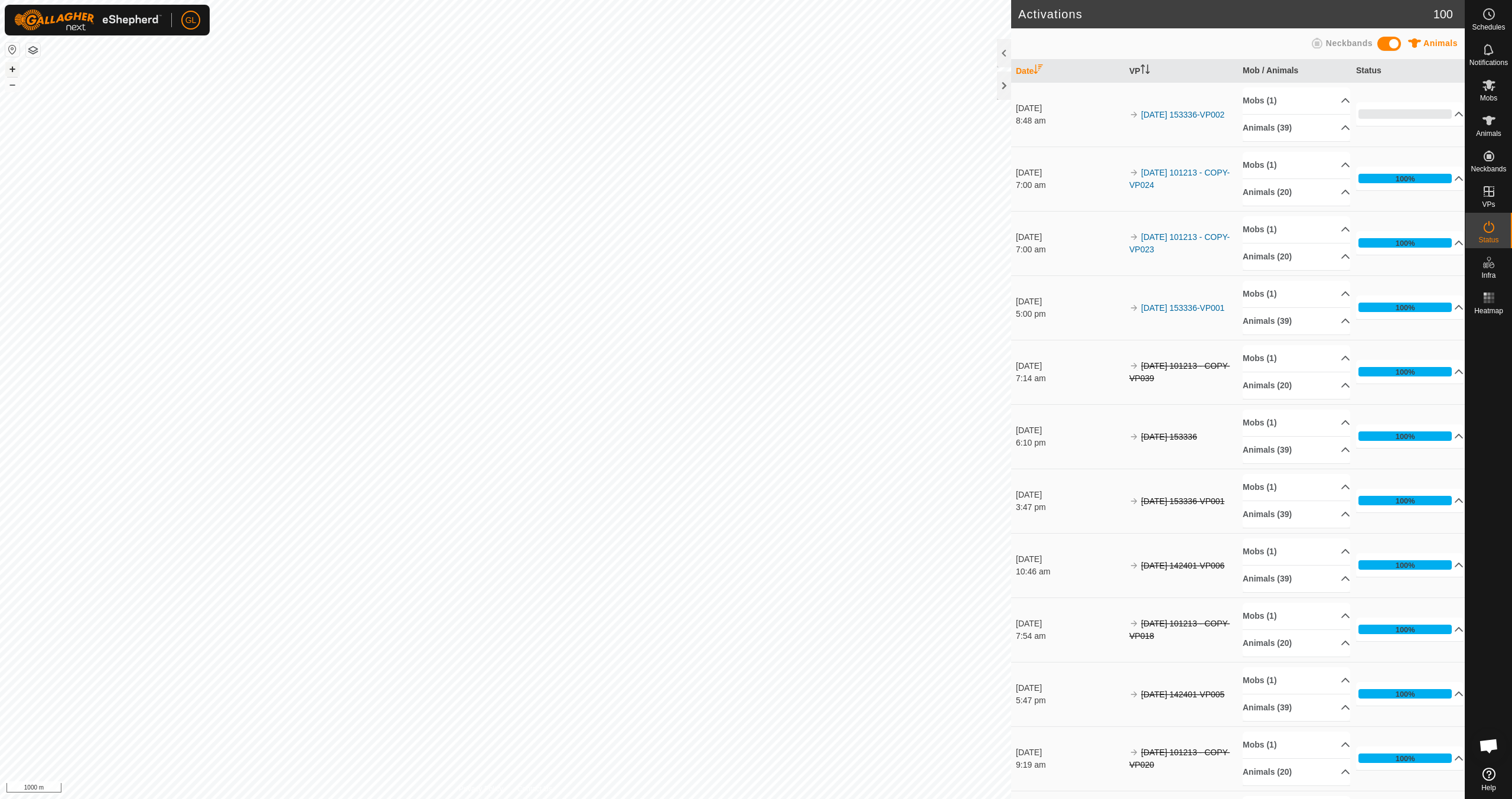
click at [10, 69] on button "+" at bounding box center [12, 69] width 14 height 14
click at [12, 69] on button "+" at bounding box center [12, 69] width 14 height 14
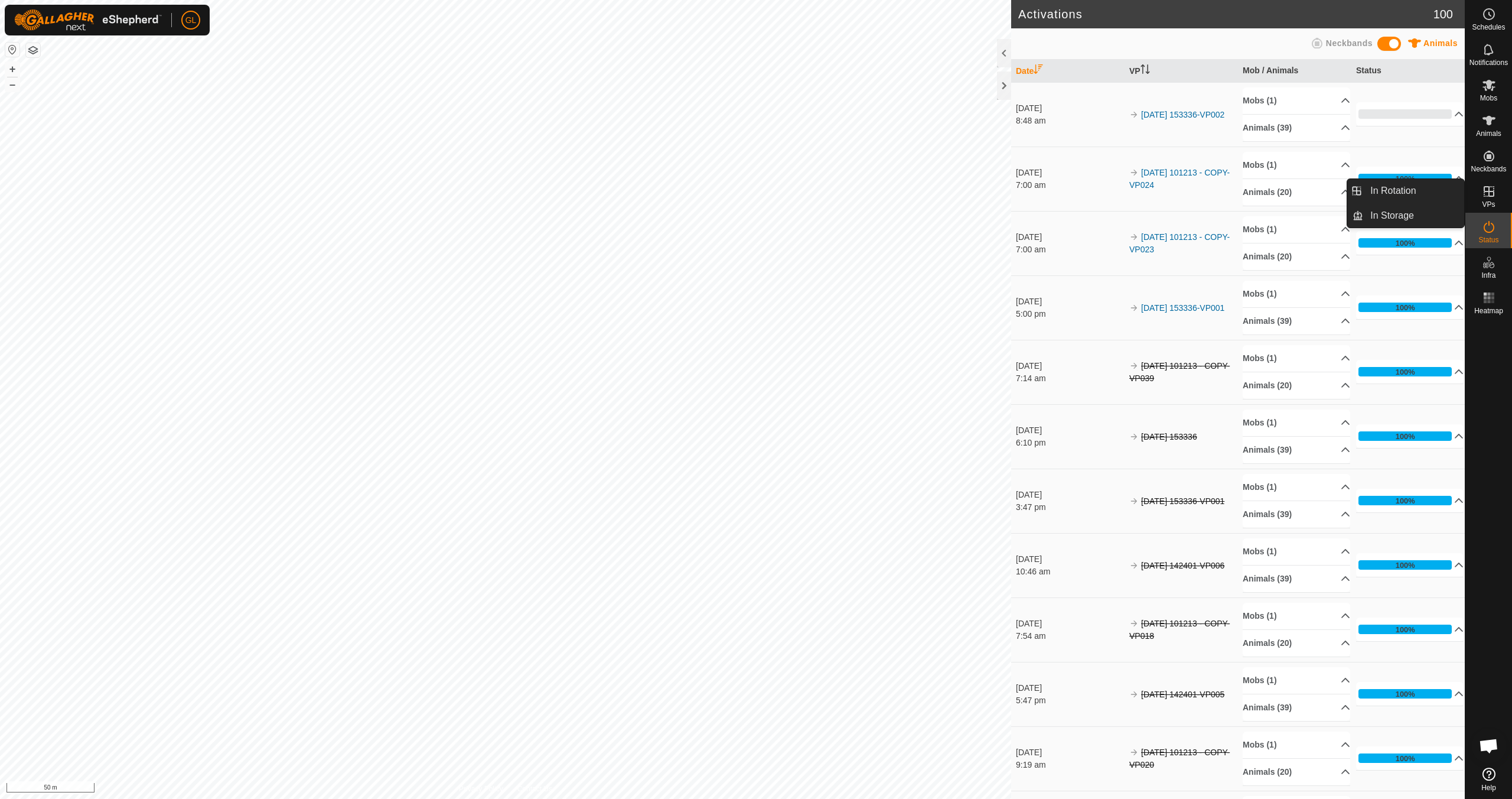
click at [719, 192] on link "In Rotation" at bounding box center [1413, 191] width 101 height 24
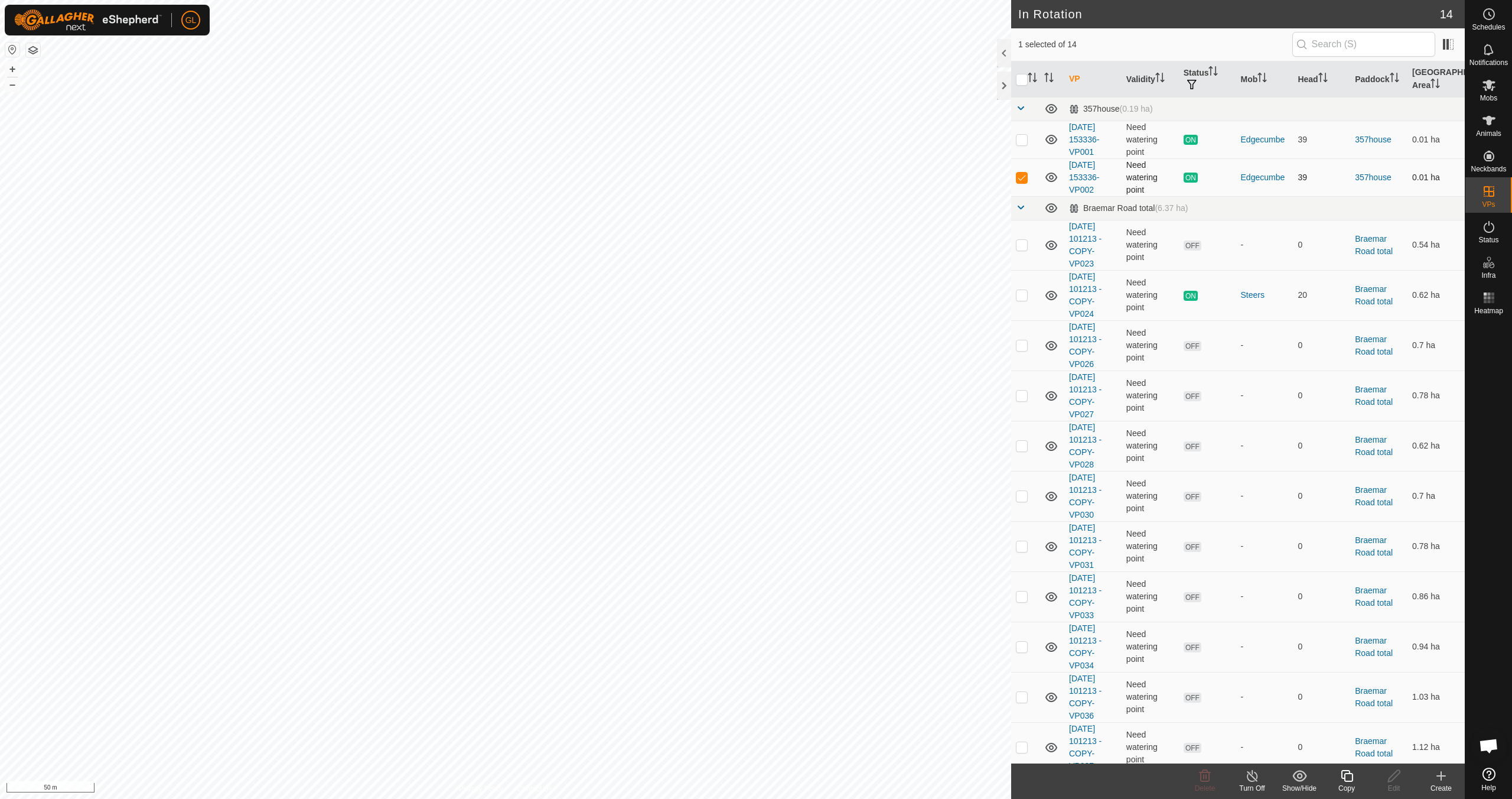
click at [719, 176] on p-checkbox at bounding box center [1022, 178] width 12 height 10
checkbox input "false"
click at [719, 245] on p-checkbox at bounding box center [1022, 245] width 12 height 10
click at [719, 708] on icon at bounding box center [1205, 776] width 14 height 14
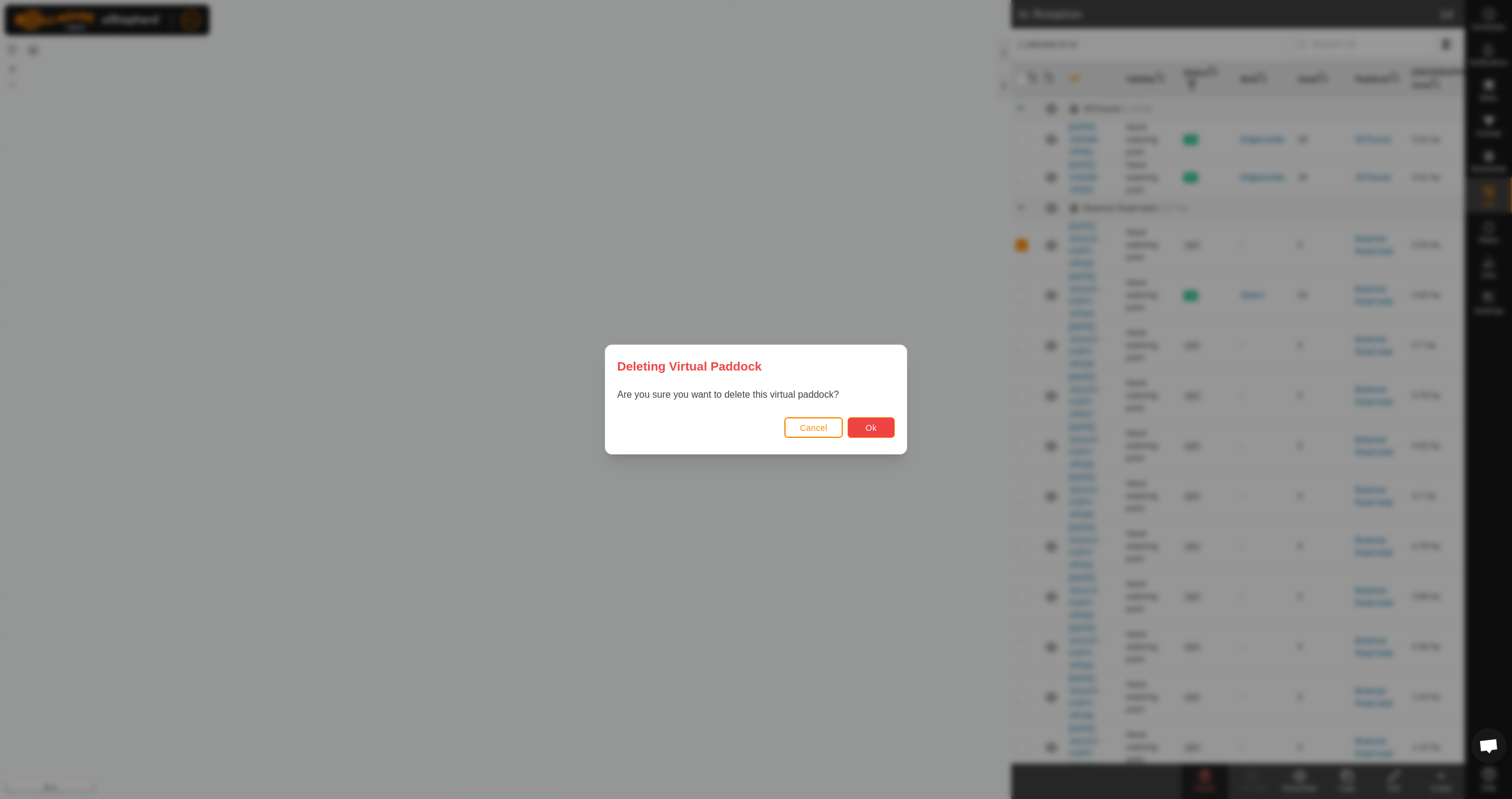
click at [719, 429] on span "Ok" at bounding box center [871, 428] width 11 height 10
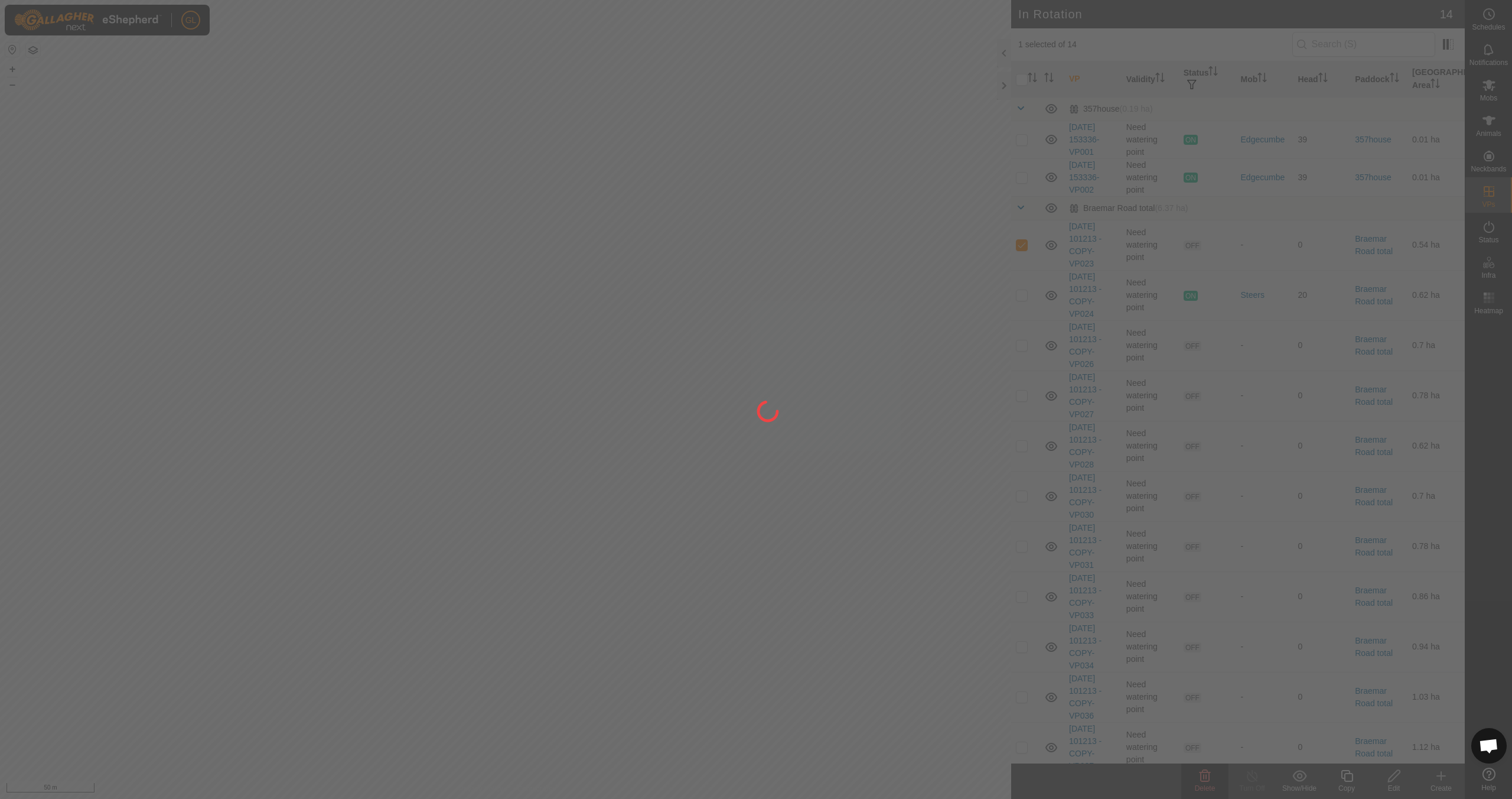
checkbox input "false"
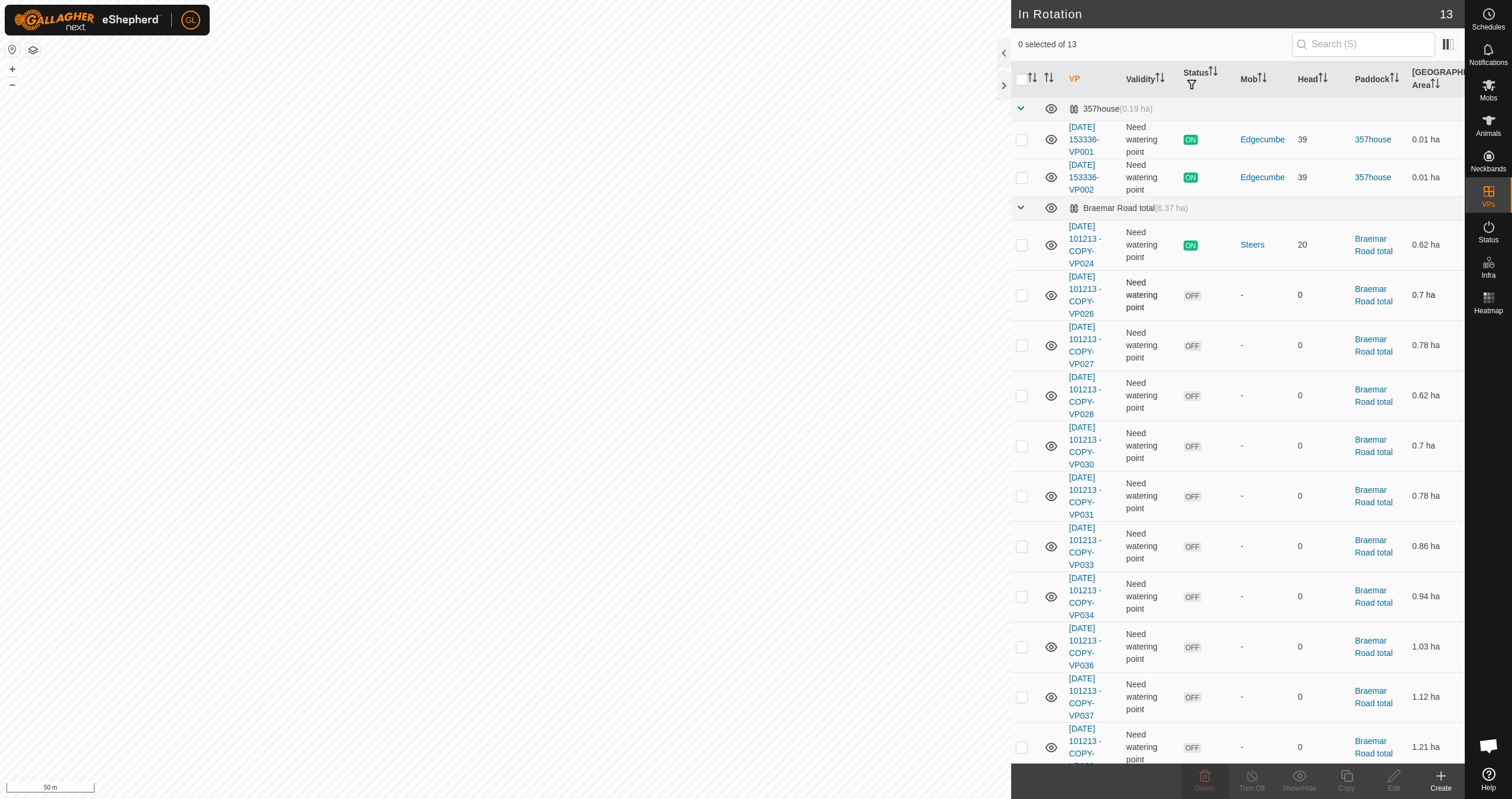
click at [719, 293] on p-checkbox at bounding box center [1022, 295] width 12 height 10
checkbox input "true"
click at [719, 342] on p-checkbox at bounding box center [1022, 345] width 12 height 10
click at [719, 344] on p-checkbox at bounding box center [1022, 345] width 12 height 10
checkbox input "false"
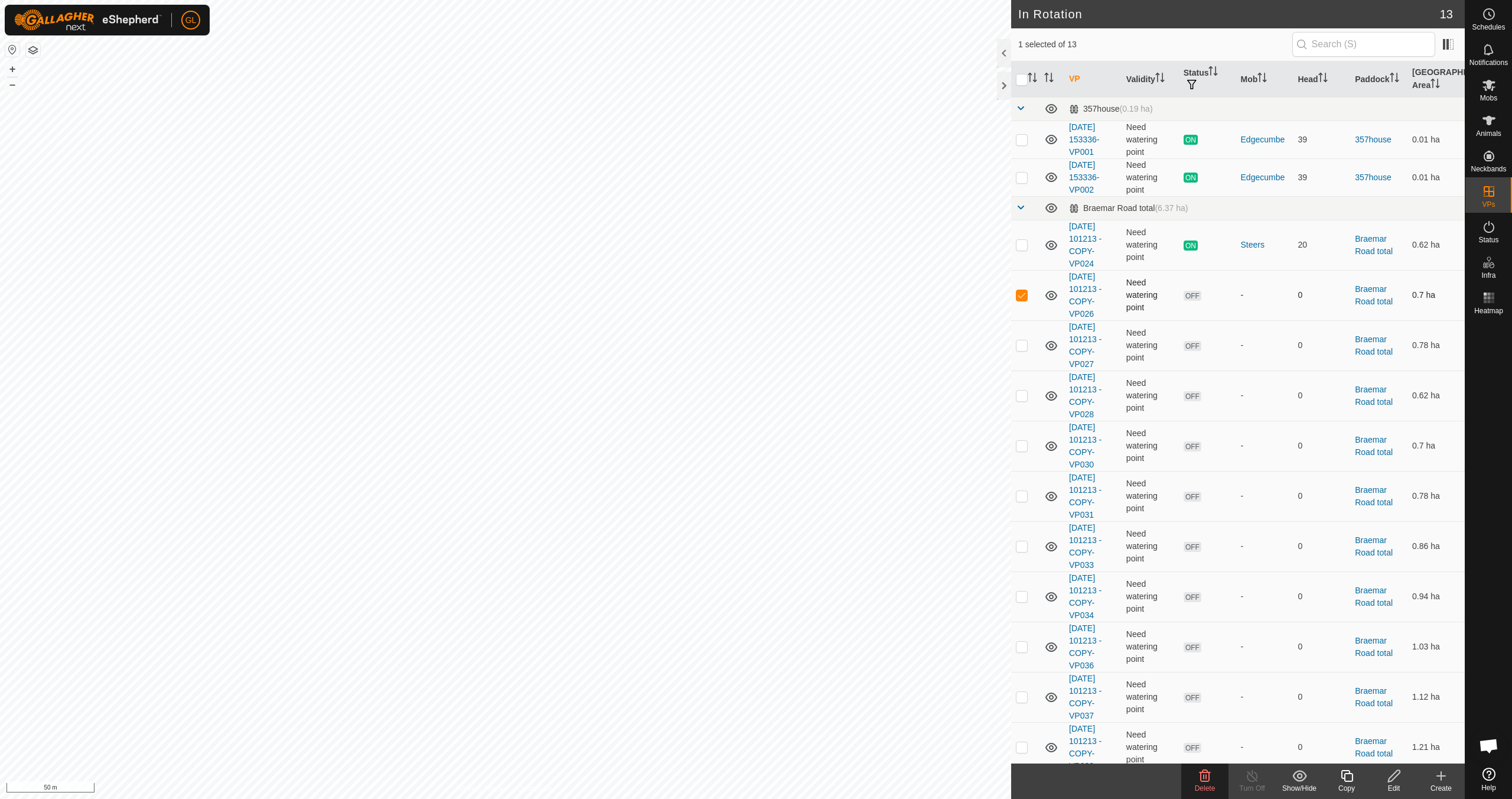
click at [719, 291] on p-checkbox at bounding box center [1022, 295] width 12 height 10
checkbox input "false"
click at [719, 395] on p-checkbox at bounding box center [1022, 395] width 12 height 10
click at [719, 395] on p-checkbox at bounding box center [1022, 395] width 12 height 10
checkbox input "false"
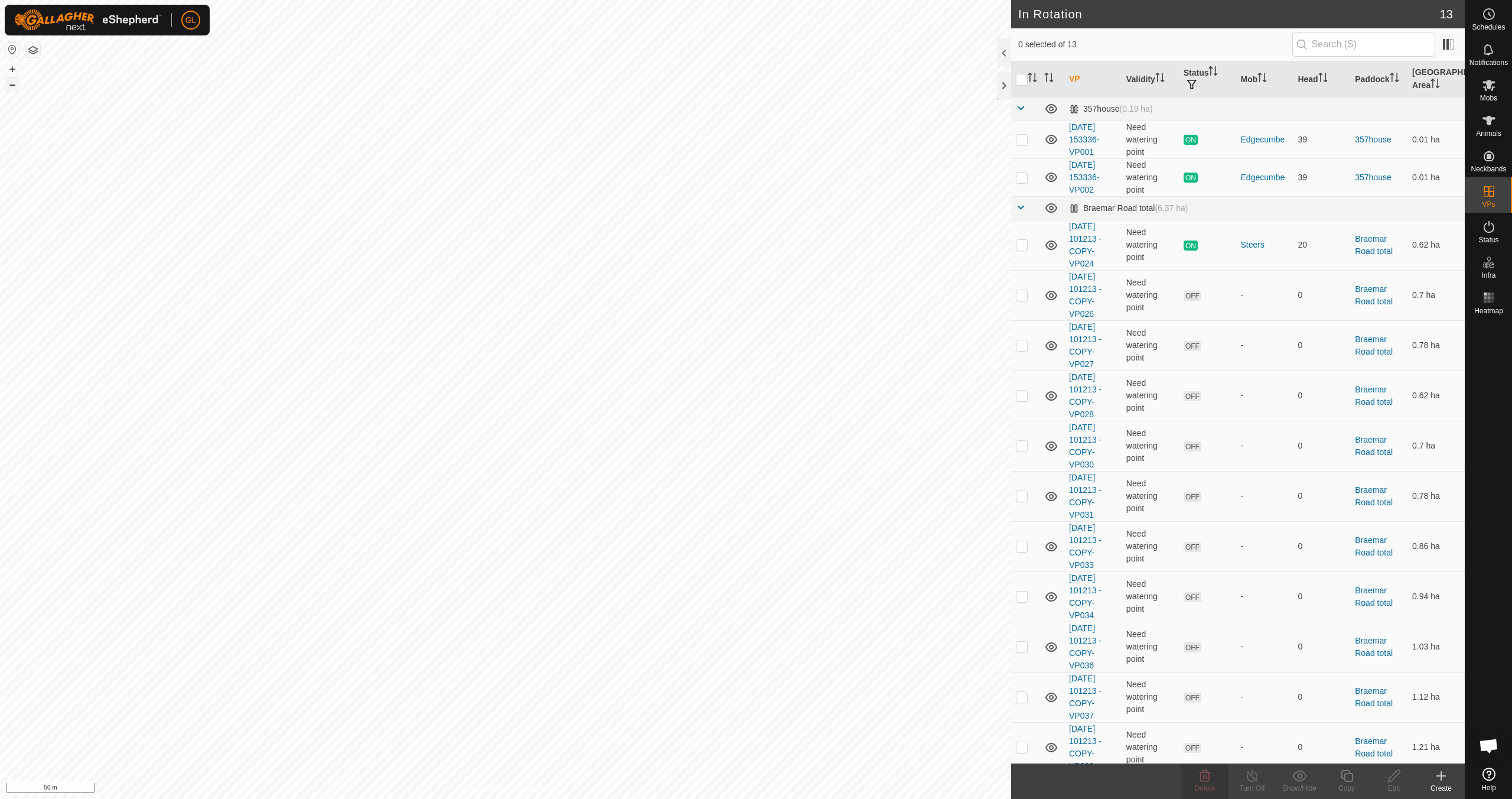
click at [14, 87] on button "–" at bounding box center [12, 84] width 14 height 14
click at [10, 86] on button "–" at bounding box center [12, 84] width 14 height 14
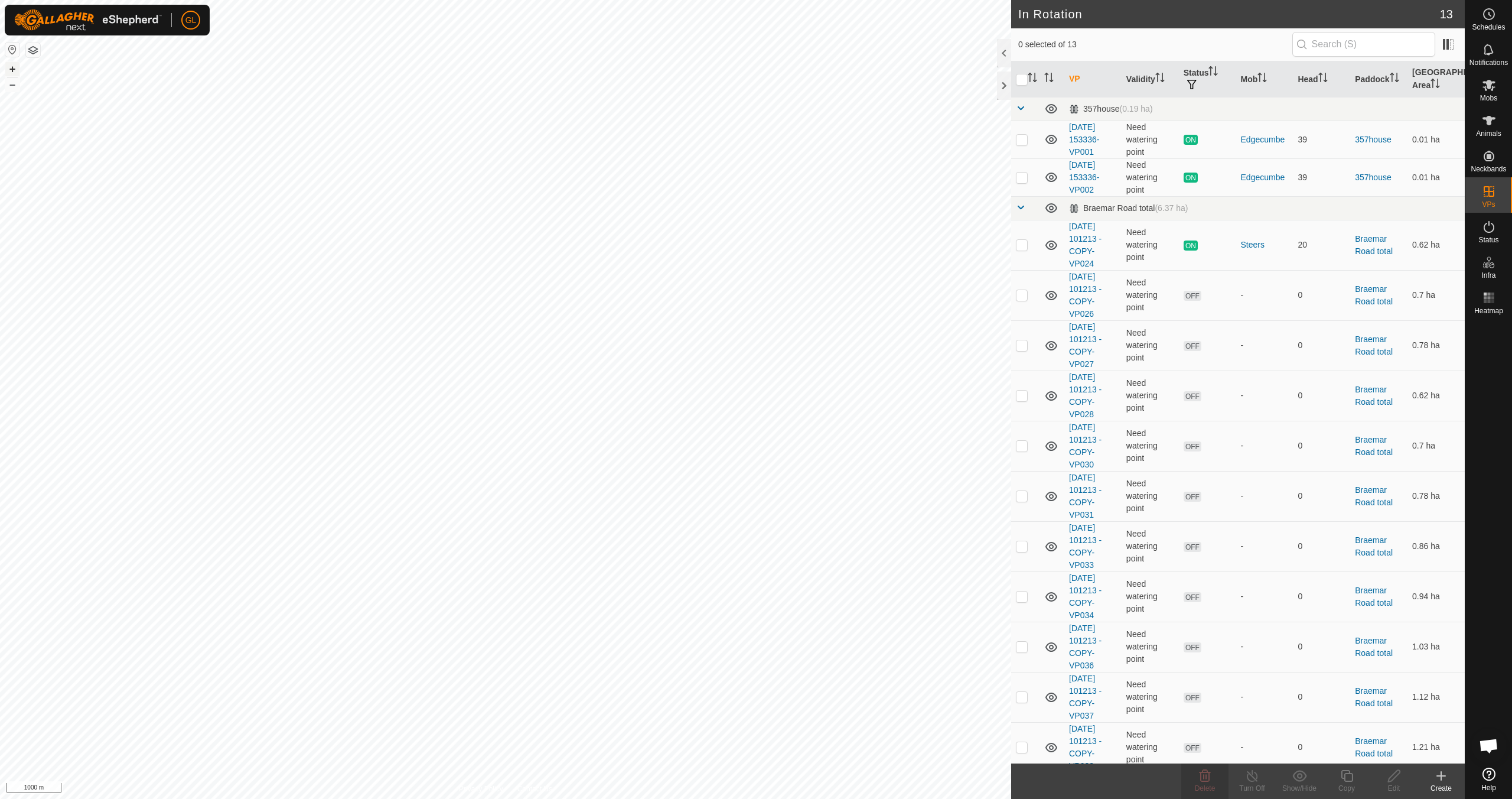
click at [8, 69] on button "+" at bounding box center [12, 69] width 14 height 14
click at [11, 86] on button "–" at bounding box center [12, 84] width 14 height 14
click at [12, 68] on button "+" at bounding box center [12, 69] width 14 height 14
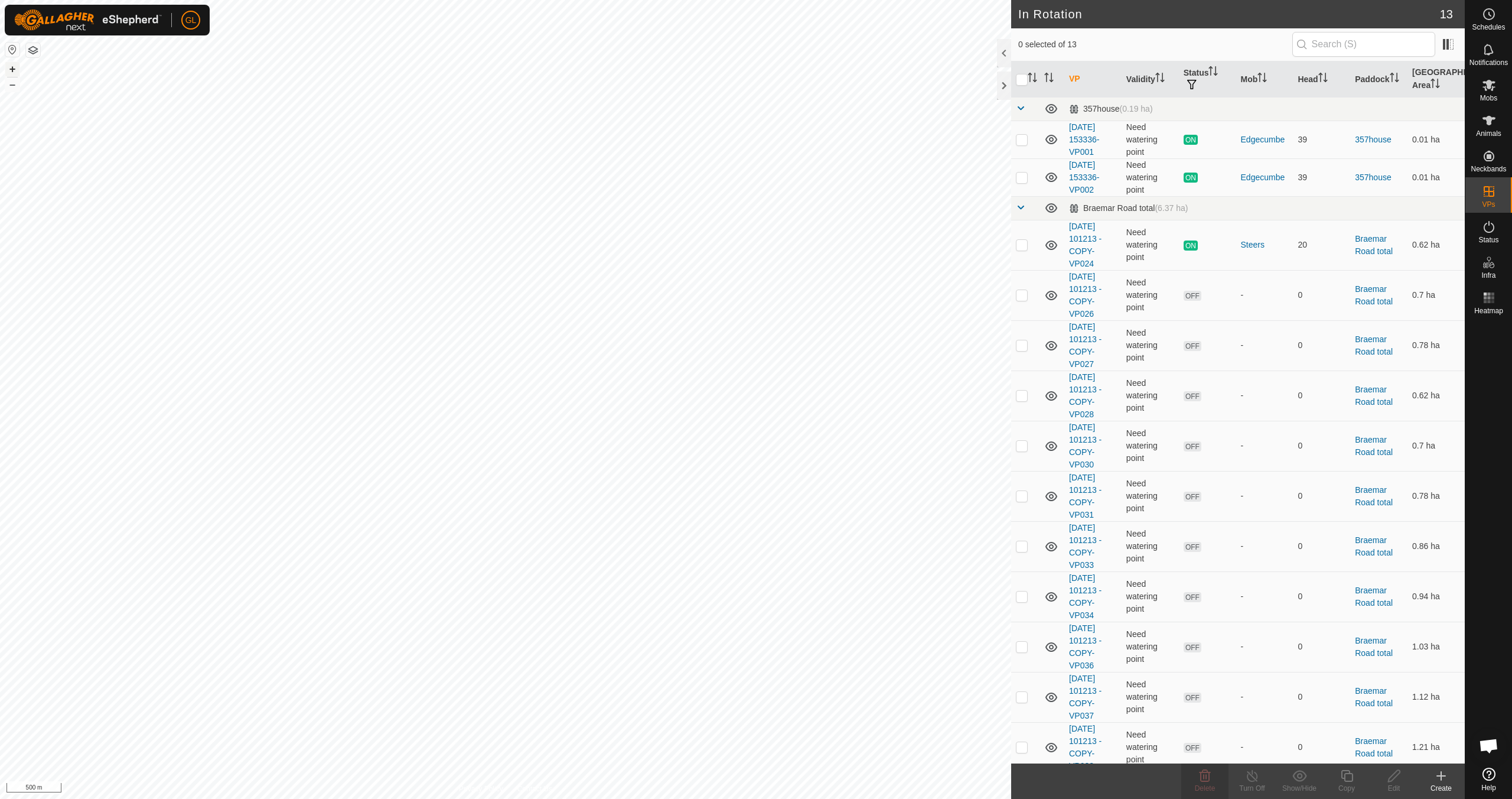
click at [12, 68] on button "+" at bounding box center [12, 69] width 14 height 14
click at [11, 66] on button "+" at bounding box center [12, 69] width 14 height 14
